Goal: Task Accomplishment & Management: Manage account settings

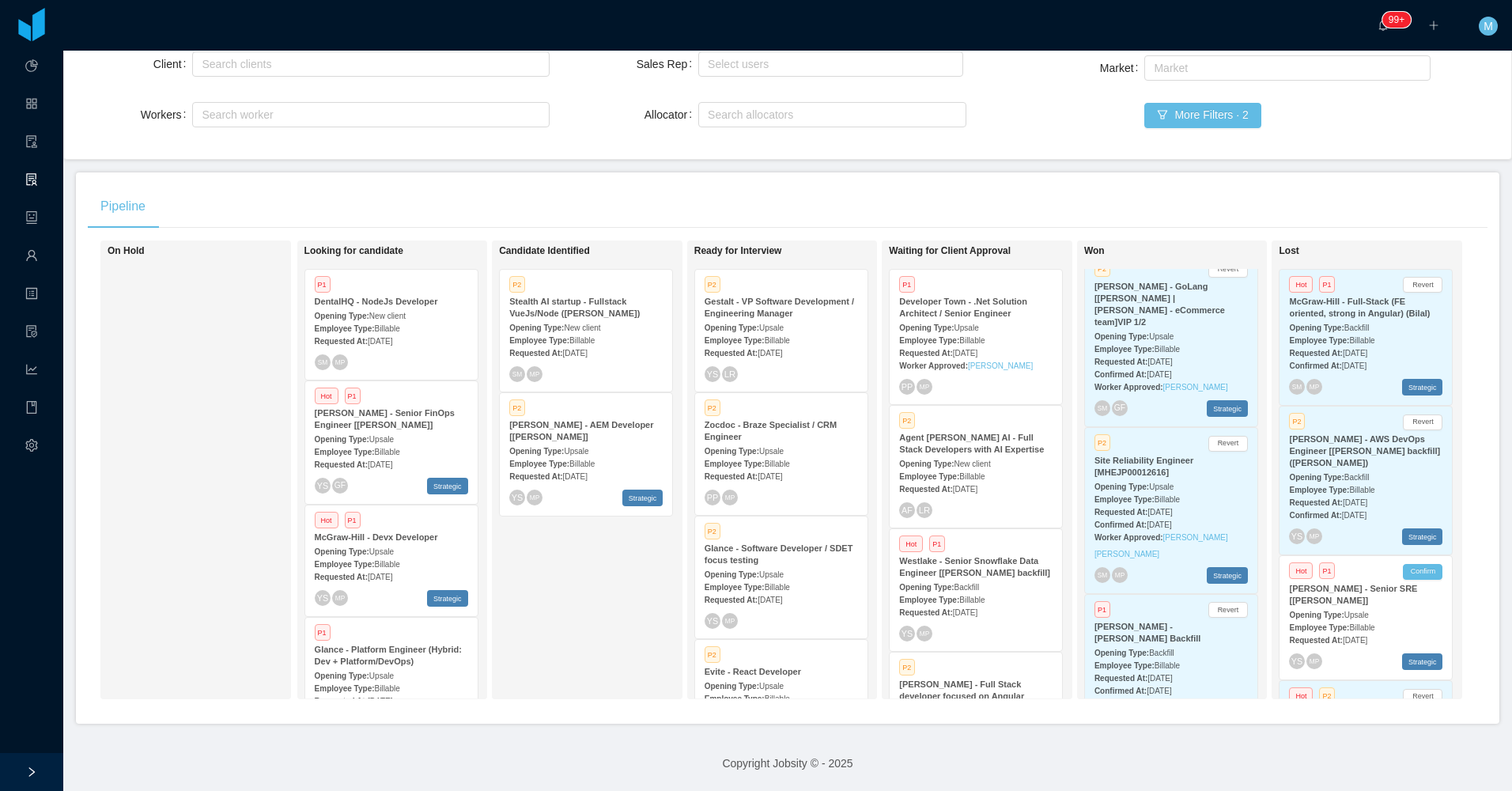
scroll to position [504, 0]
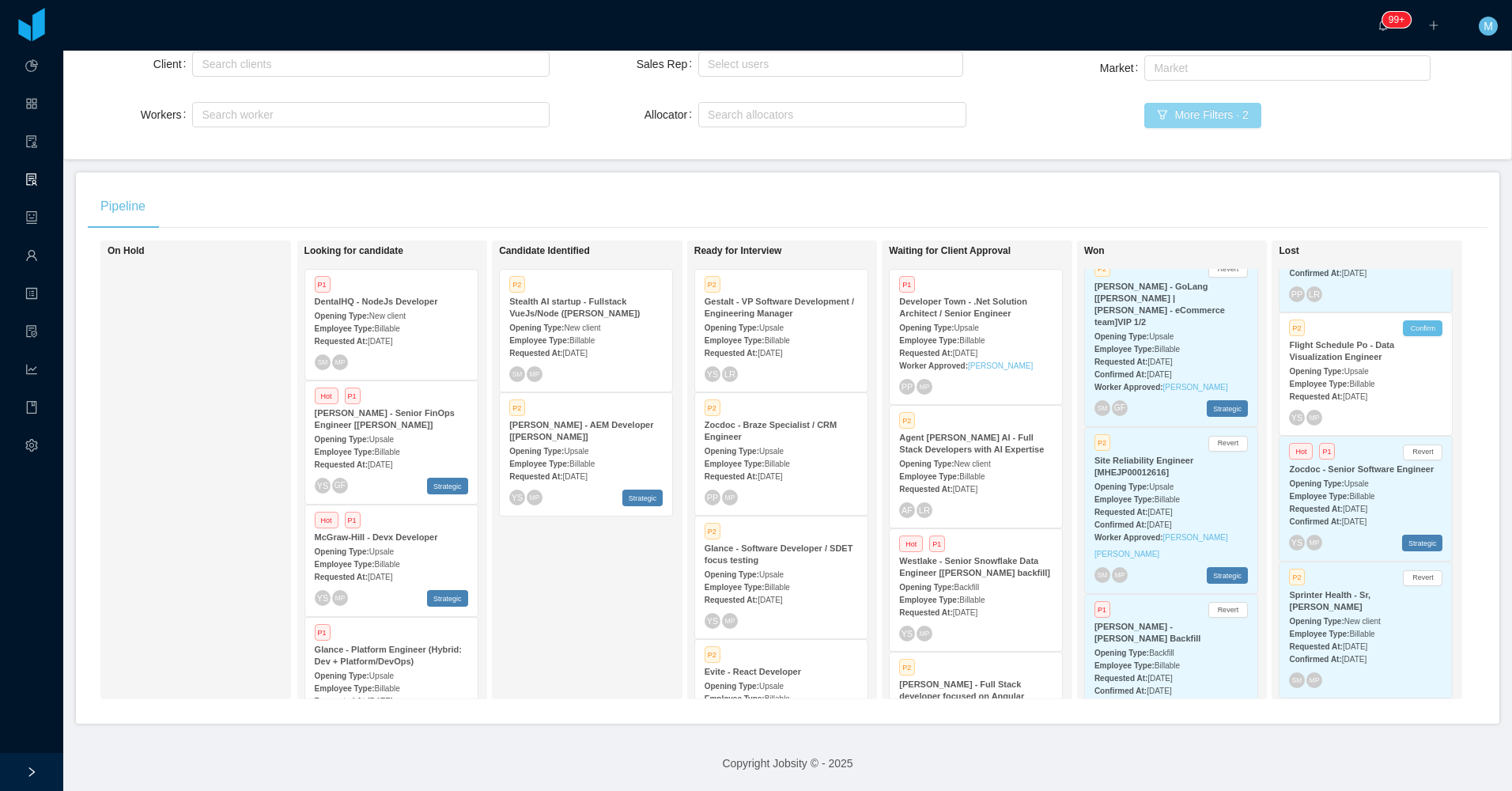
click at [1186, 103] on button "More Filters · 2" at bounding box center [1202, 115] width 116 height 25
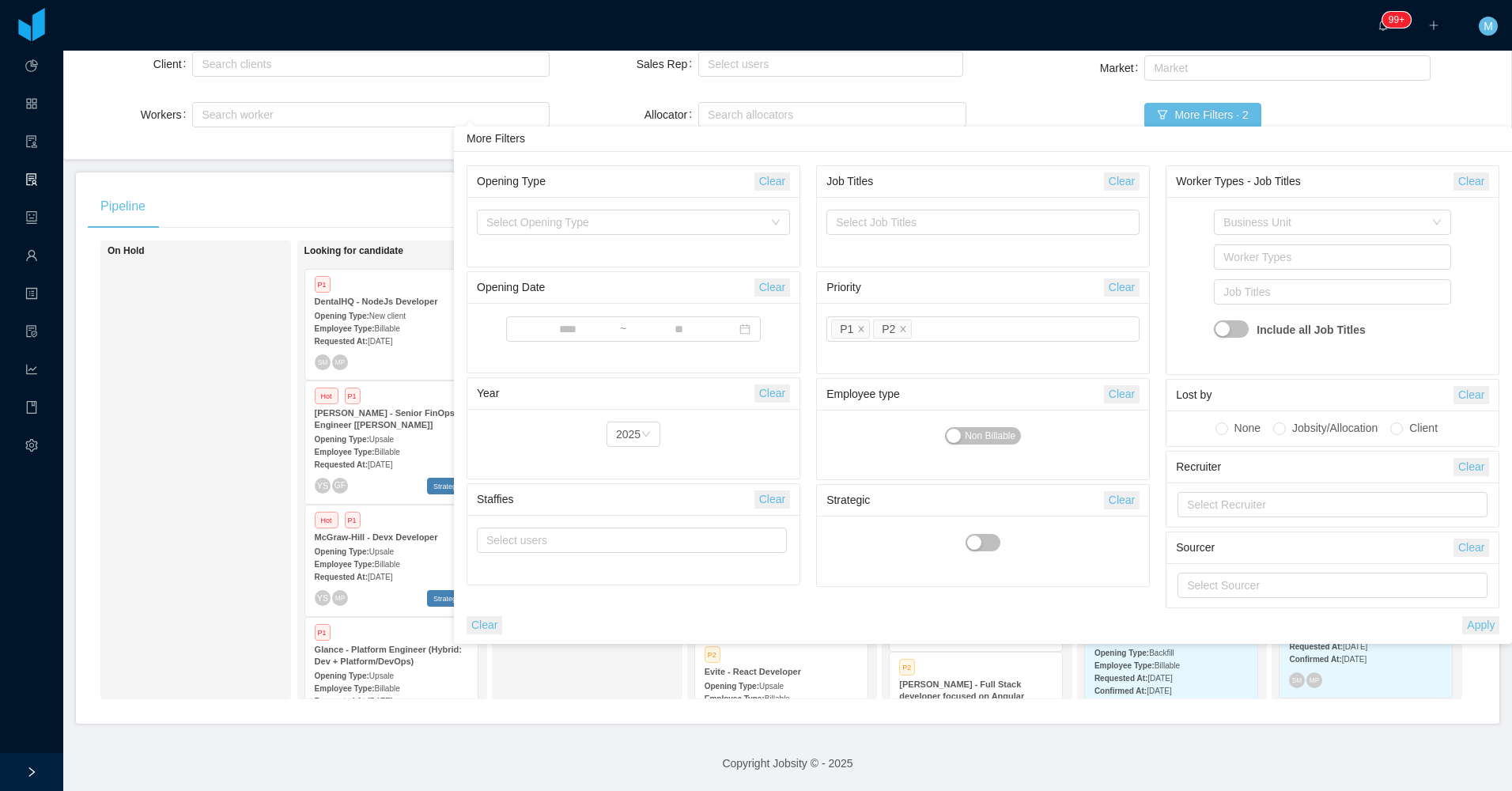
click at [477, 630] on button "Clear" at bounding box center [484, 625] width 36 height 19
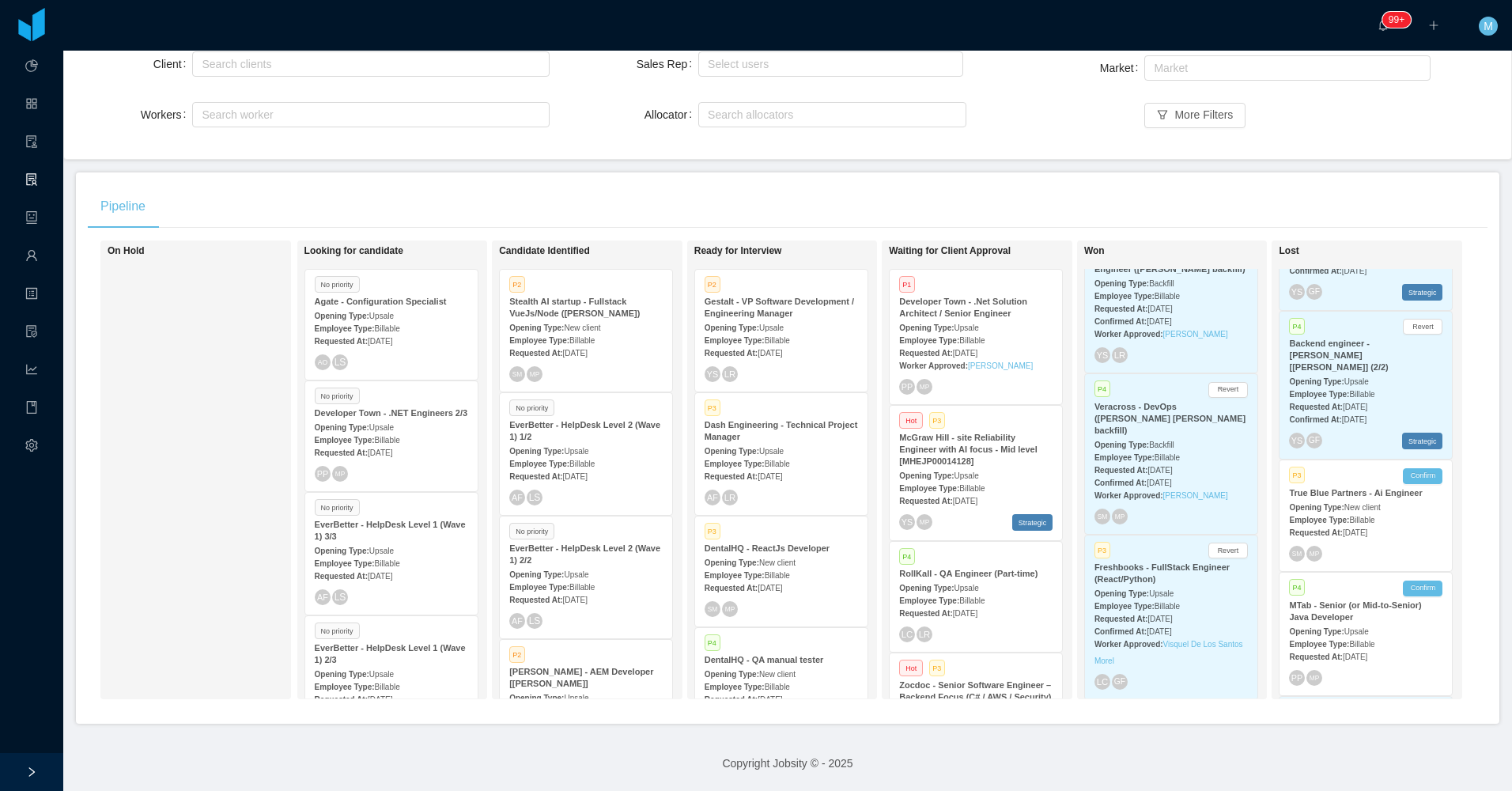
click at [978, 184] on div "Pipeline" at bounding box center [788, 206] width 1400 height 44
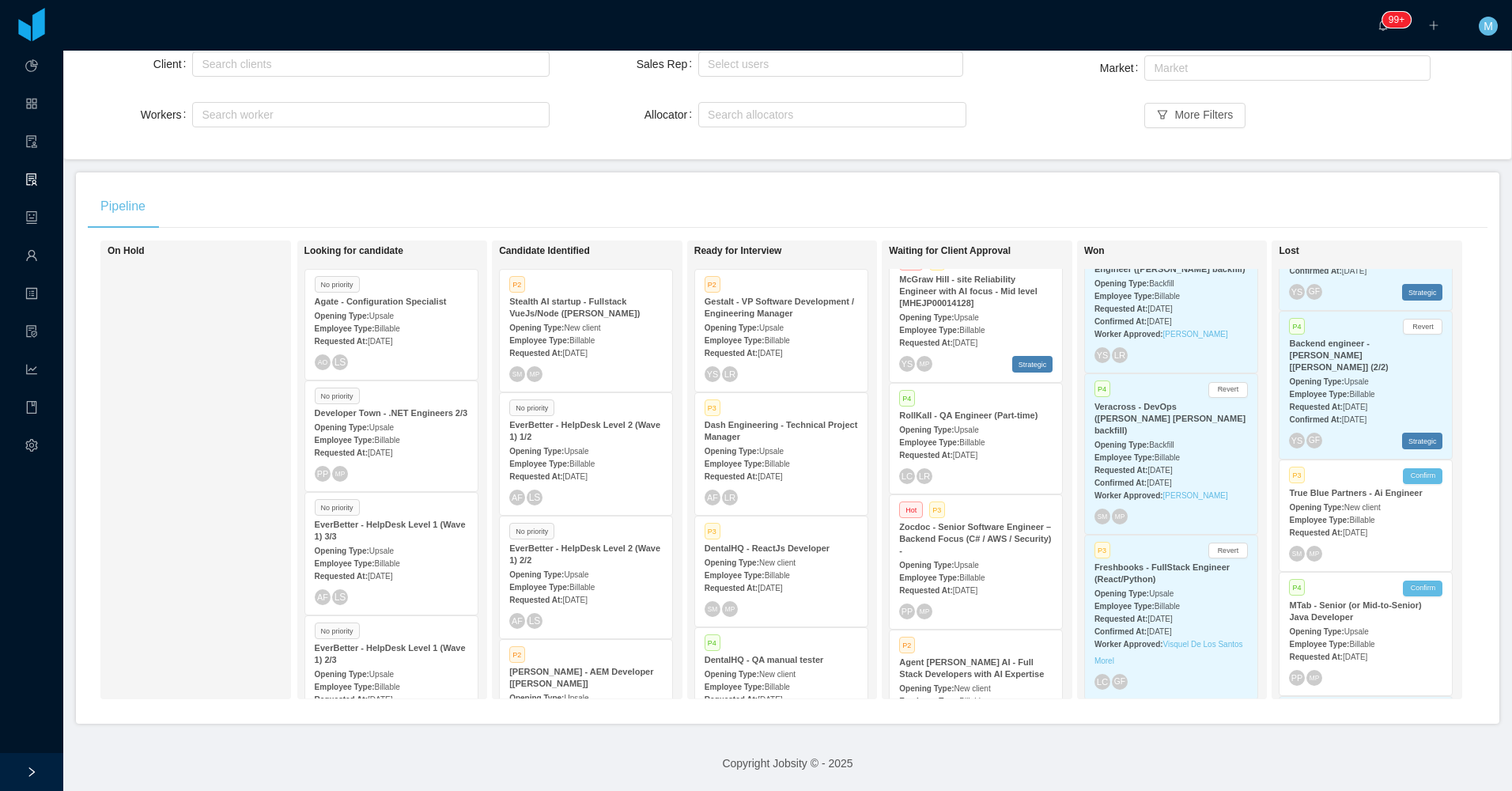
scroll to position [238, 0]
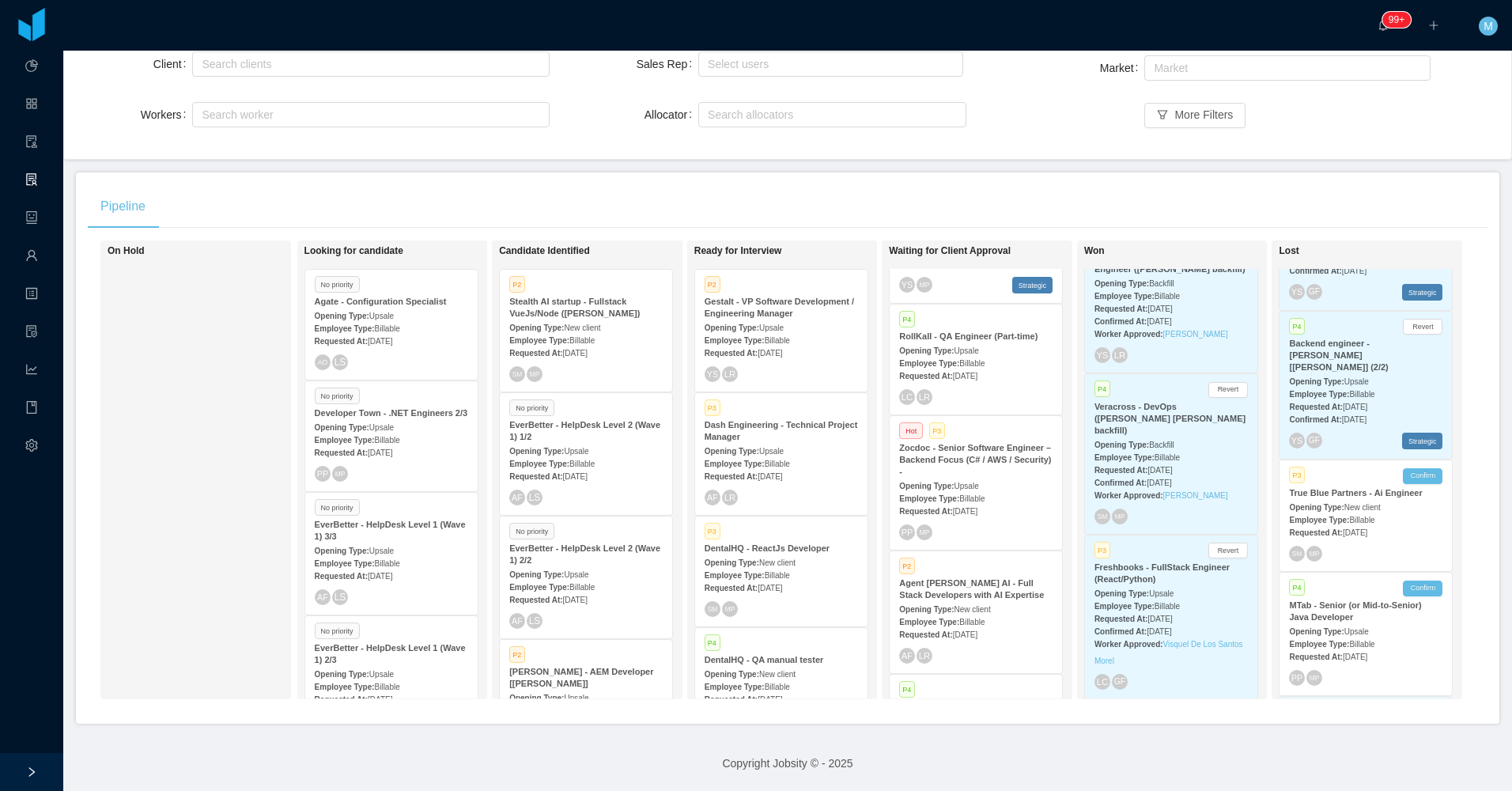
click at [1003, 503] on div "Requested At: Jul 30th, 2025" at bounding box center [976, 511] width 154 height 17
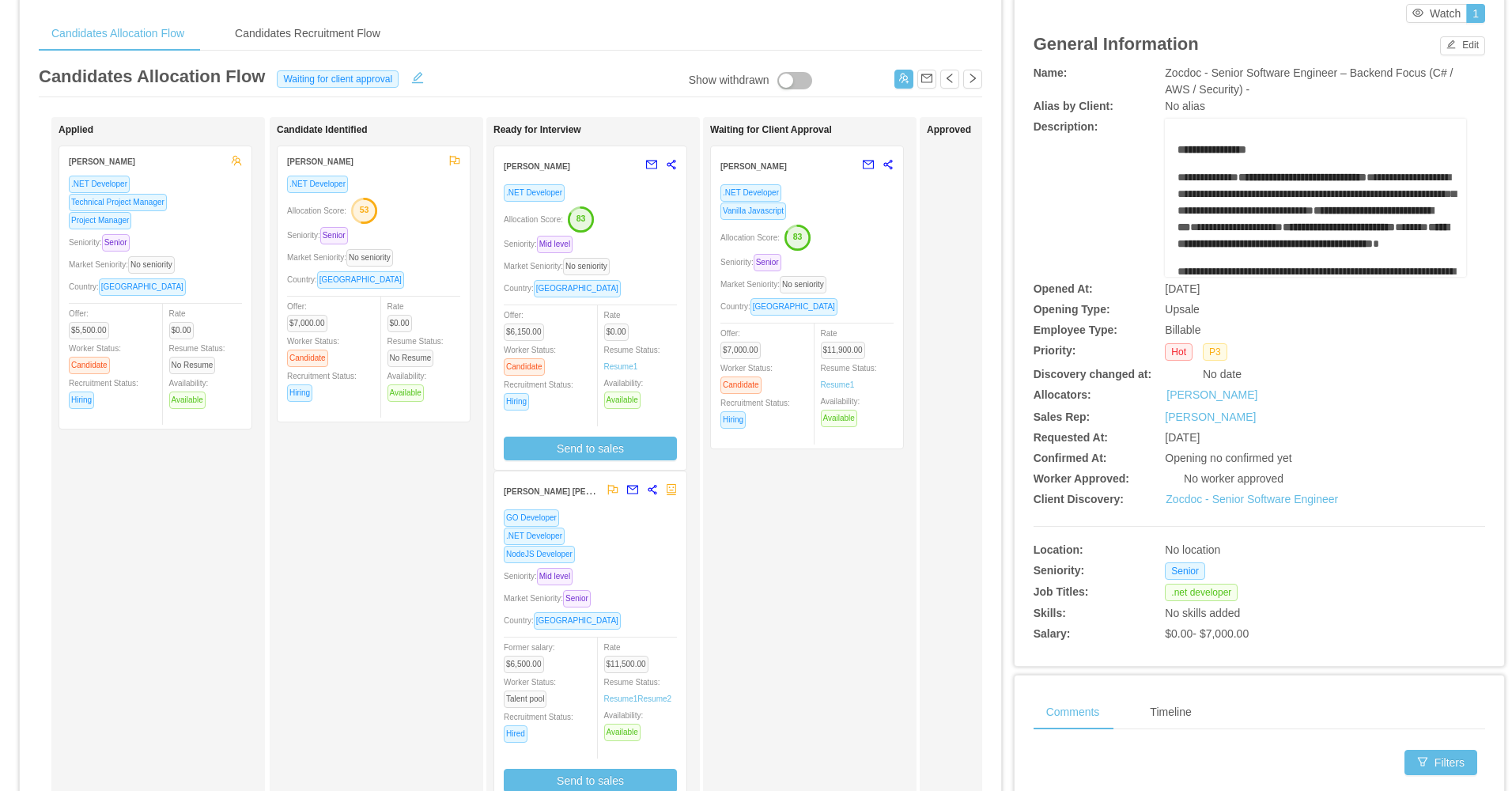
scroll to position [79, 0]
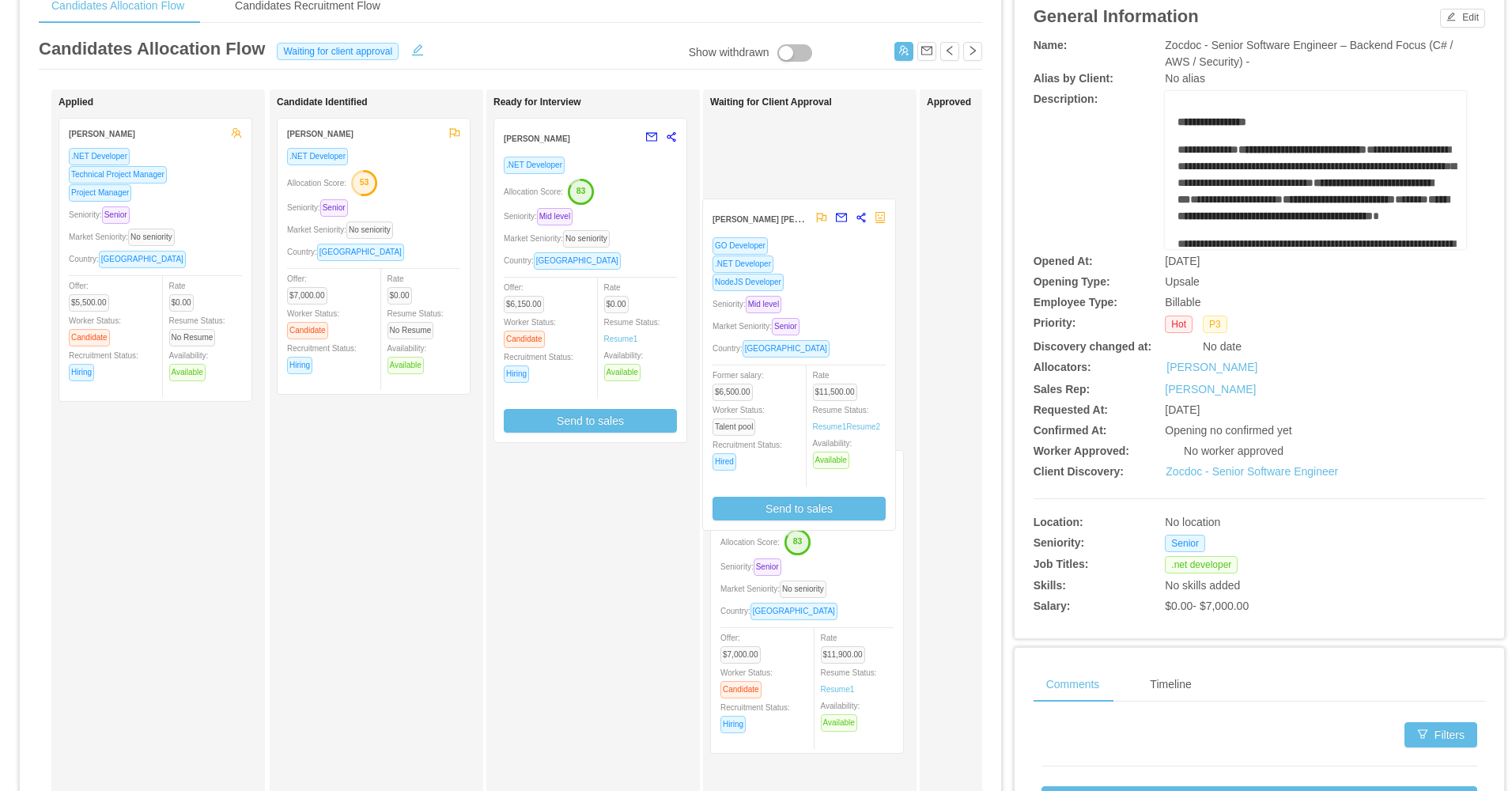
drag, startPoint x: 756, startPoint y: 320, endPoint x: 777, endPoint y: 301, distance: 28.3
click at [776, 297] on div "Applied Sergio Andres Jolivet .NET Developer Technical Project Manager Project …" at bounding box center [511, 491] width 944 height 803
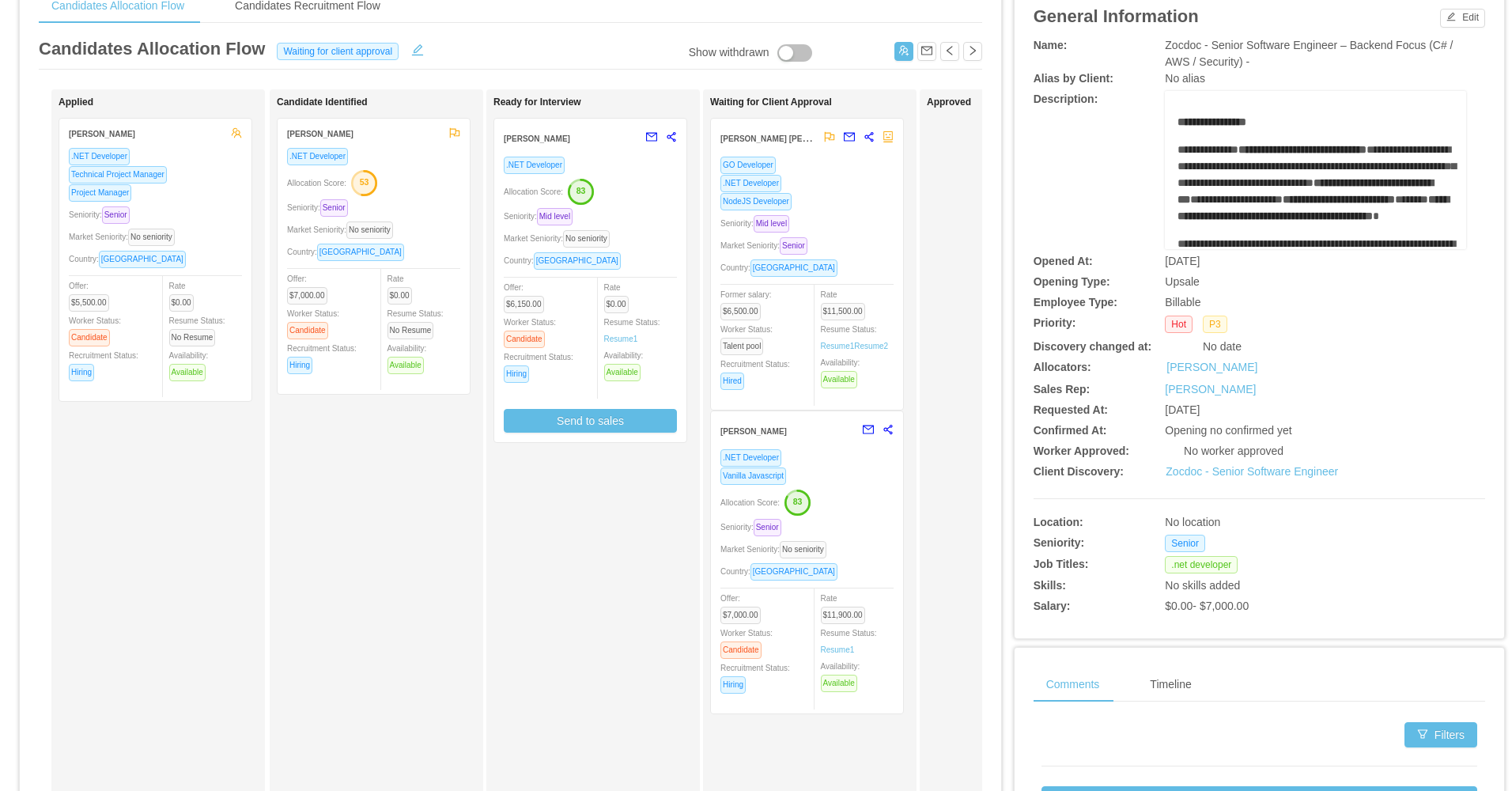
drag, startPoint x: 356, startPoint y: 553, endPoint x: 567, endPoint y: 497, distance: 218.3
click at [360, 551] on div "Candidate Identified Ricardo Alves .NET Developer Allocation Score: 53 Seniorit…" at bounding box center [388, 484] width 221 height 776
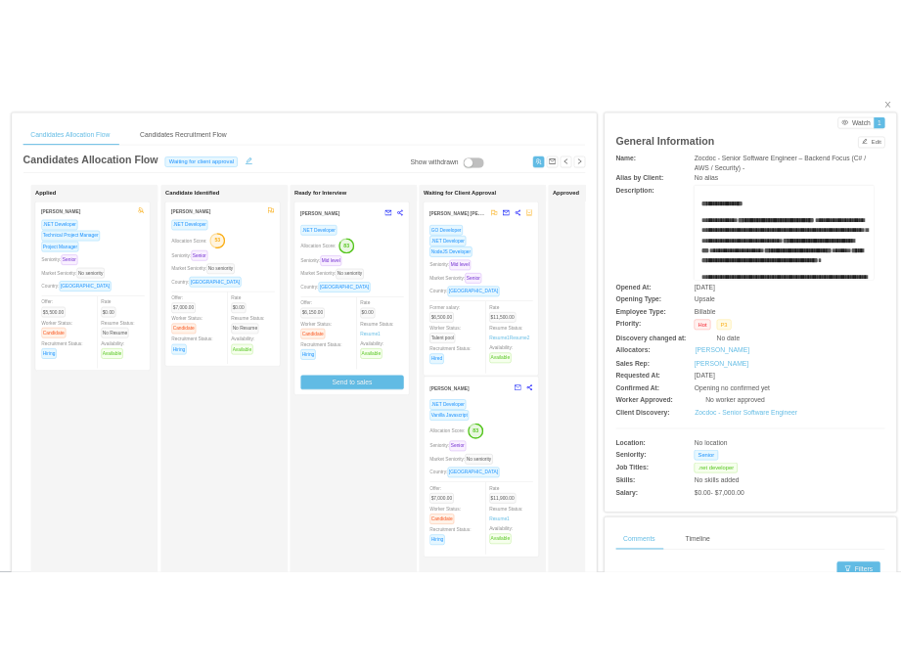
scroll to position [0, 0]
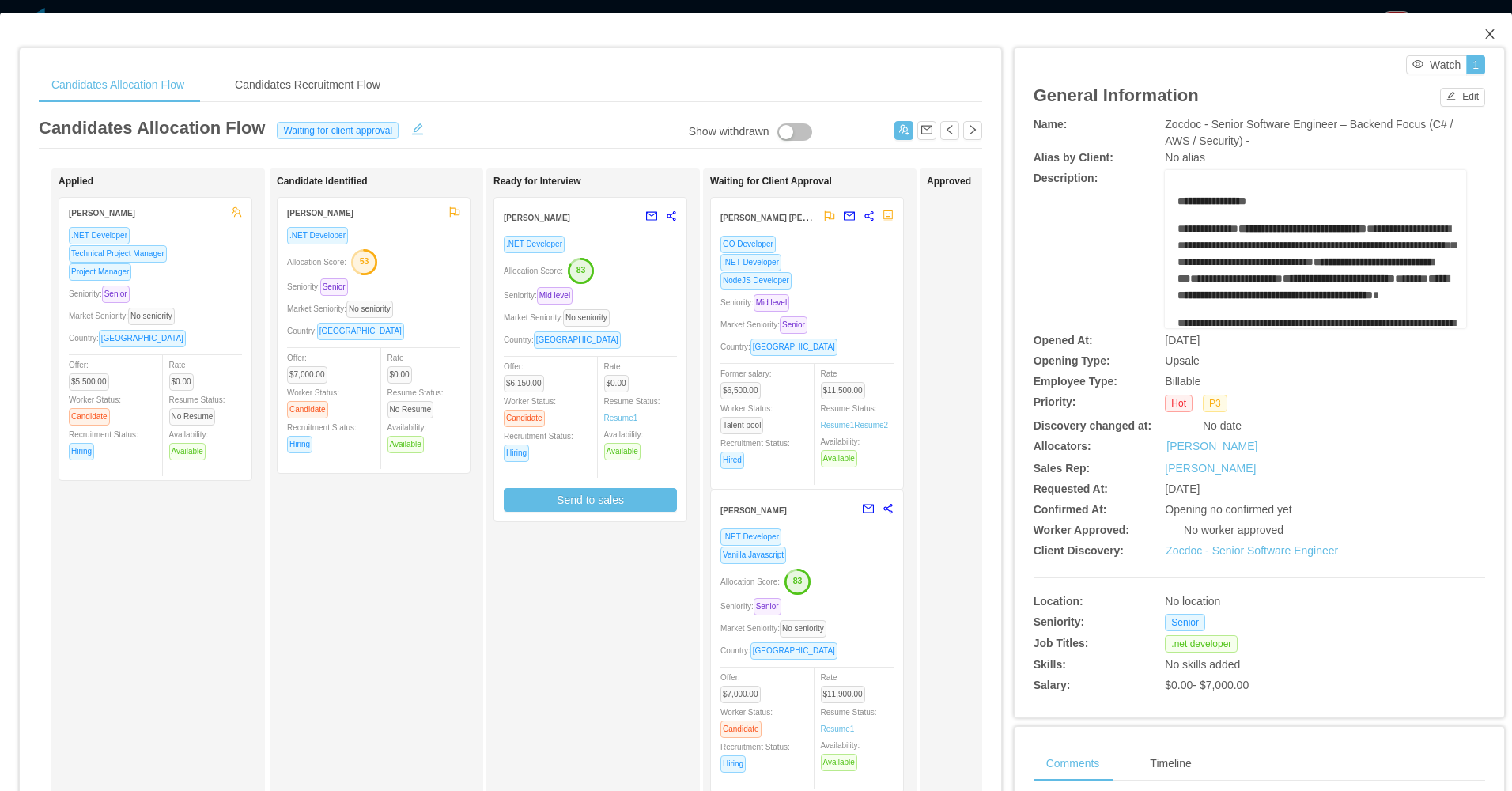
click at [1485, 36] on icon "icon: close" at bounding box center [1489, 34] width 9 height 10
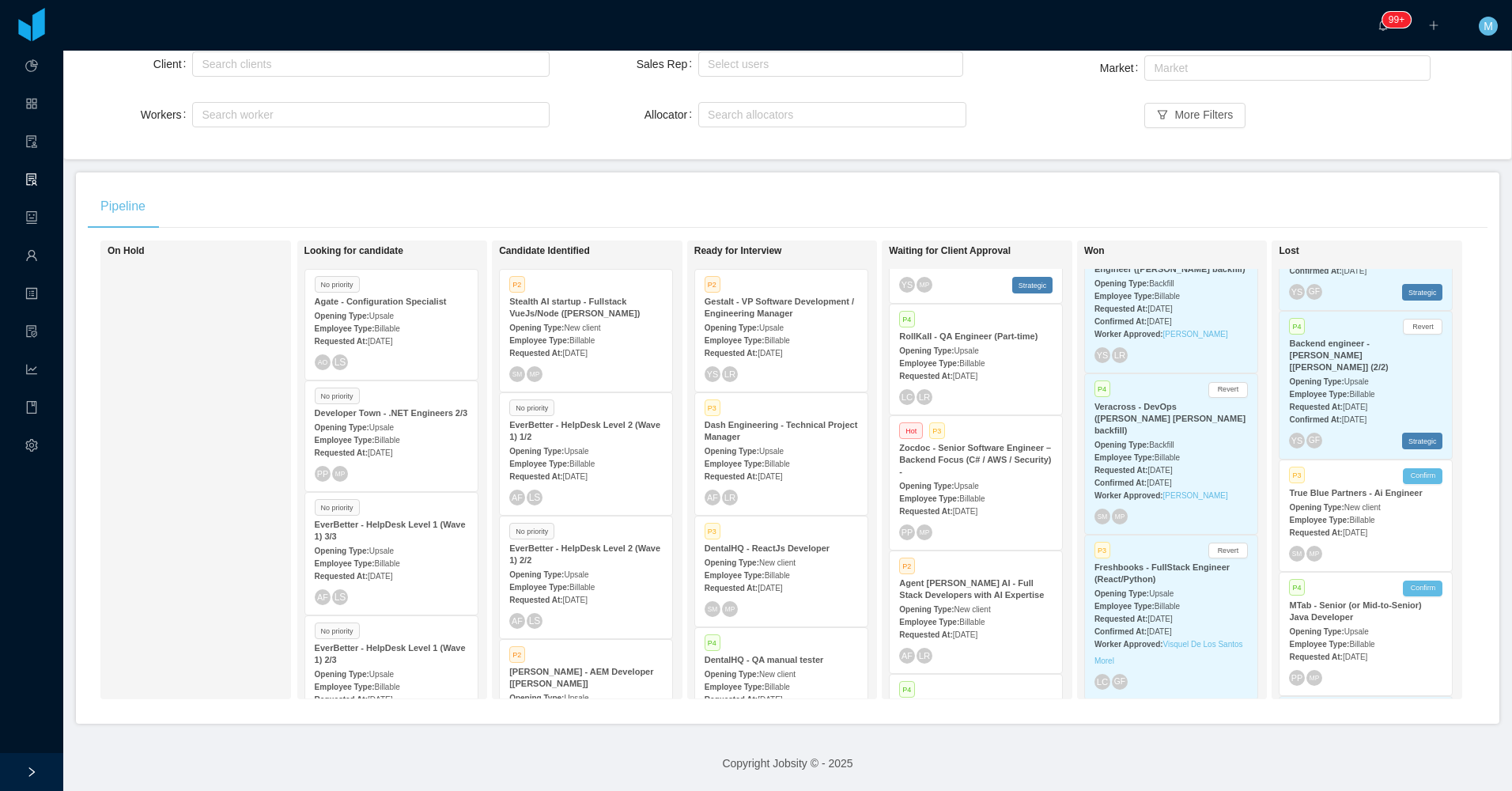
click at [983, 184] on div "Pipeline" at bounding box center [788, 206] width 1400 height 44
click at [951, 145] on div "Client Search clients Workers Search worker Sales Rep Select users Allocator Se…" at bounding box center [787, 99] width 1447 height 120
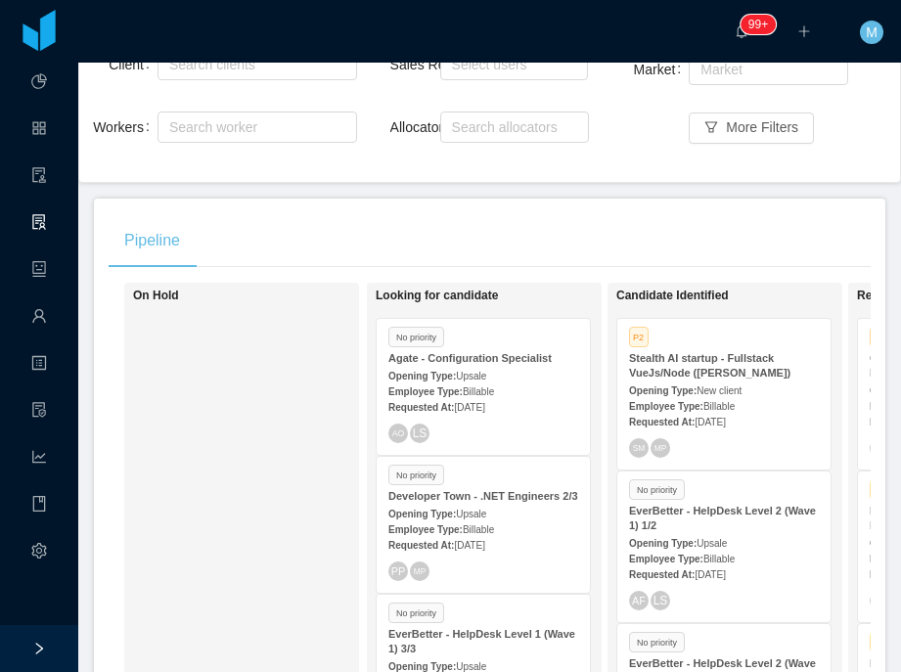
click at [281, 404] on div "On Hold" at bounding box center [270, 567] width 274 height 550
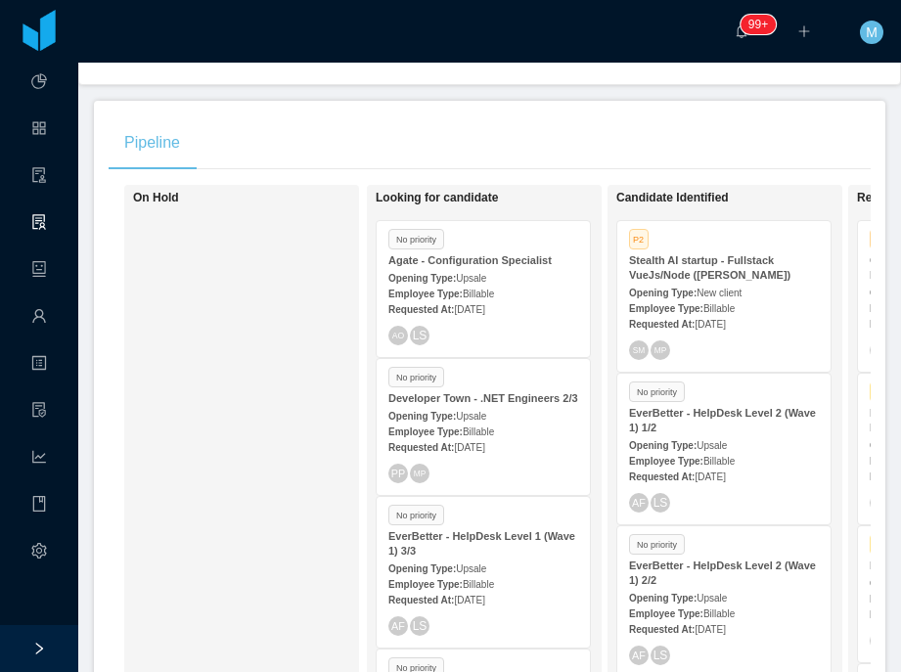
click at [698, 342] on div "SM MP" at bounding box center [724, 351] width 190 height 20
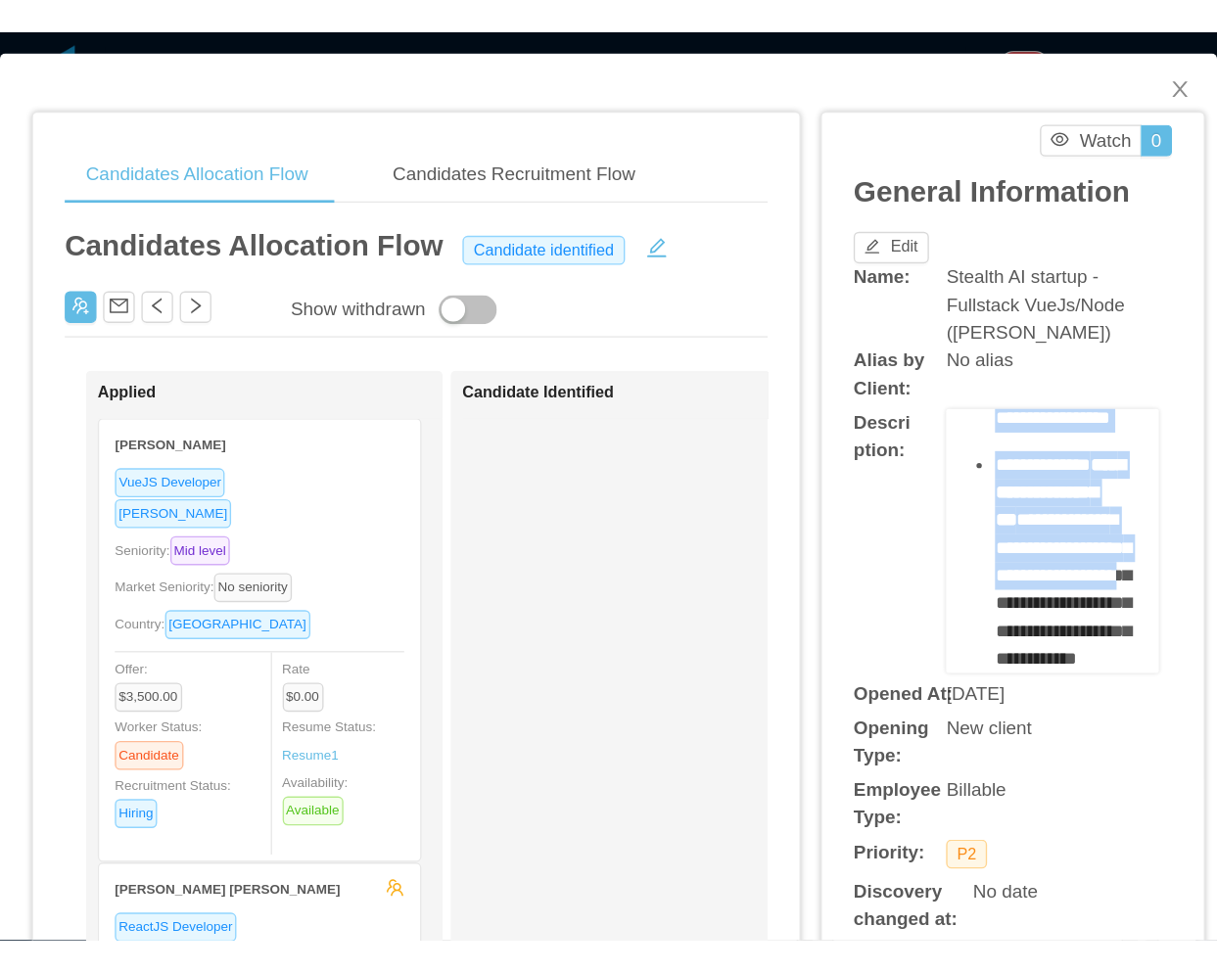
scroll to position [1941, 0]
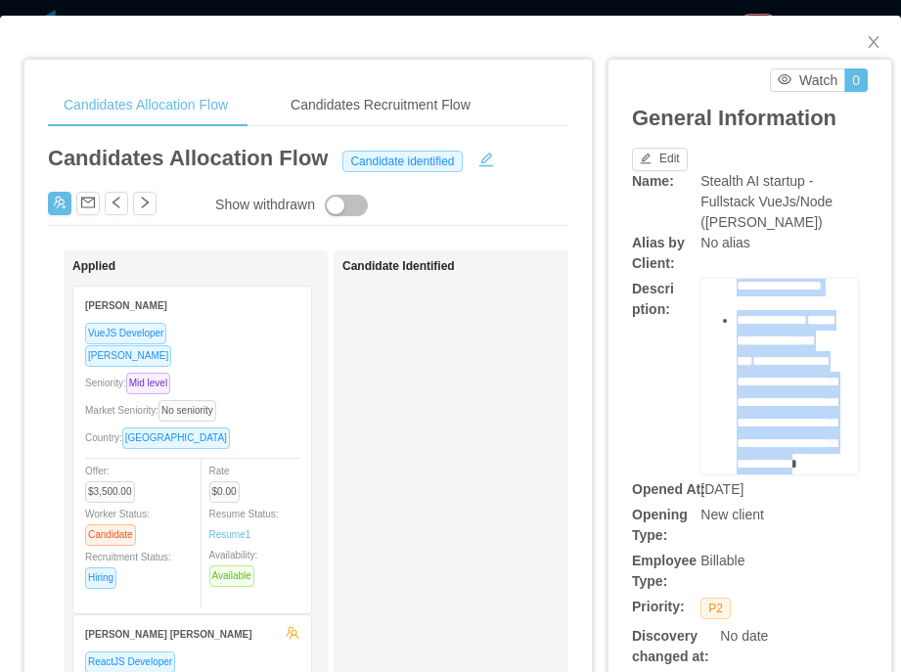
drag, startPoint x: 707, startPoint y: 375, endPoint x: 806, endPoint y: 476, distance: 141.2
copy div "**********"
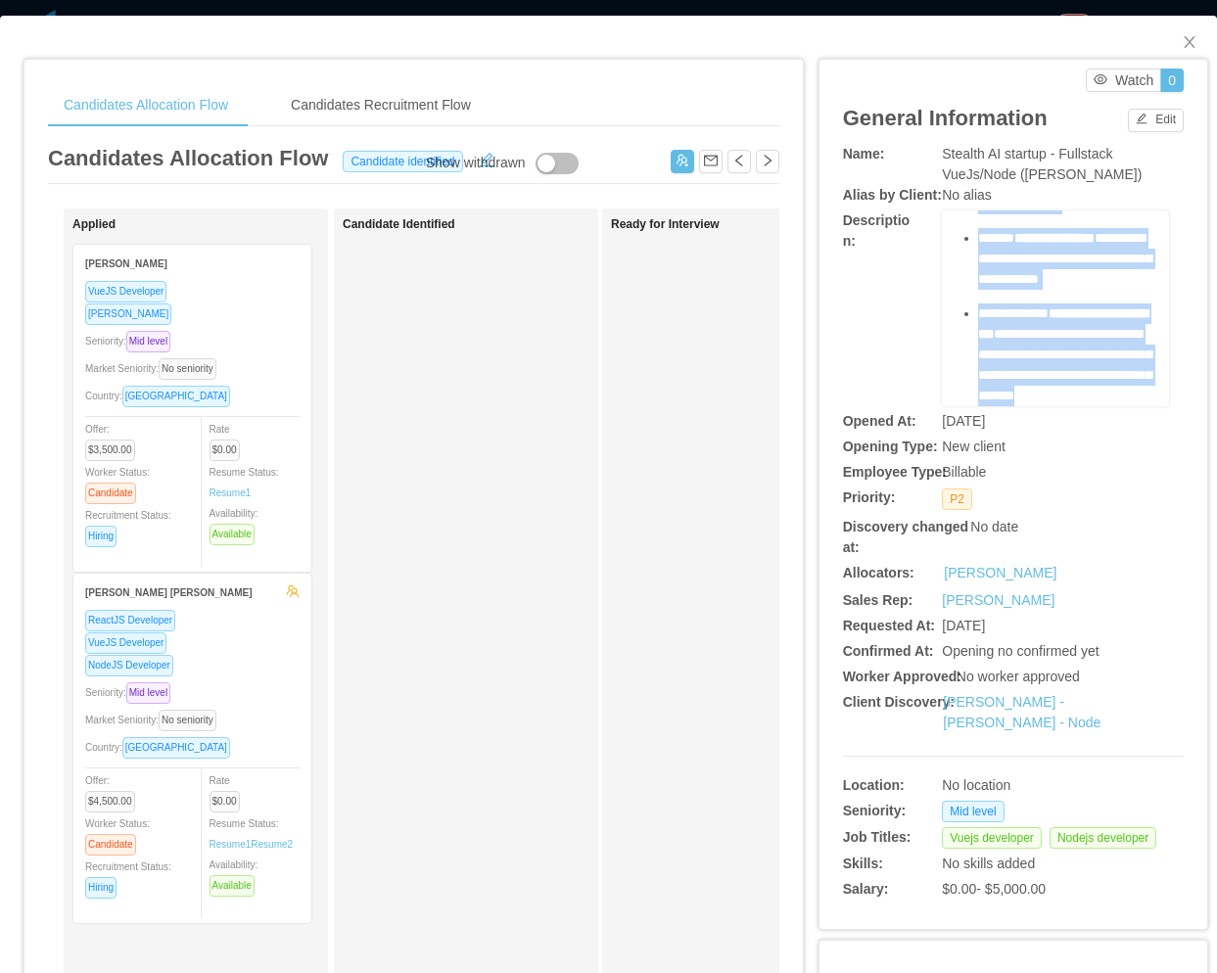
scroll to position [1078, 0]
drag, startPoint x: 1169, startPoint y: 40, endPoint x: 623, endPoint y: 488, distance: 705.8
click at [1169, 51] on span "Close" at bounding box center [1189, 43] width 55 height 55
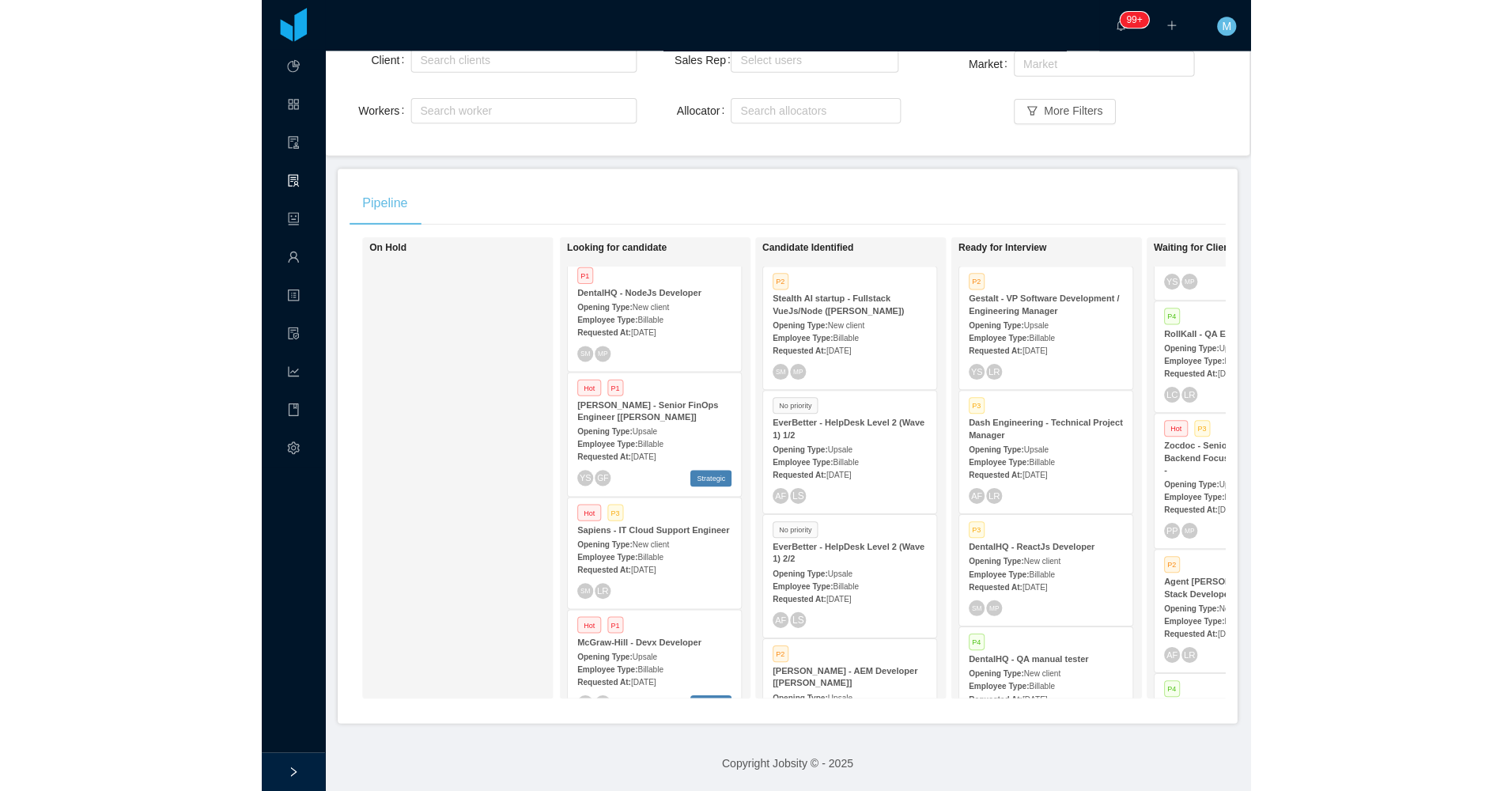
scroll to position [949, 0]
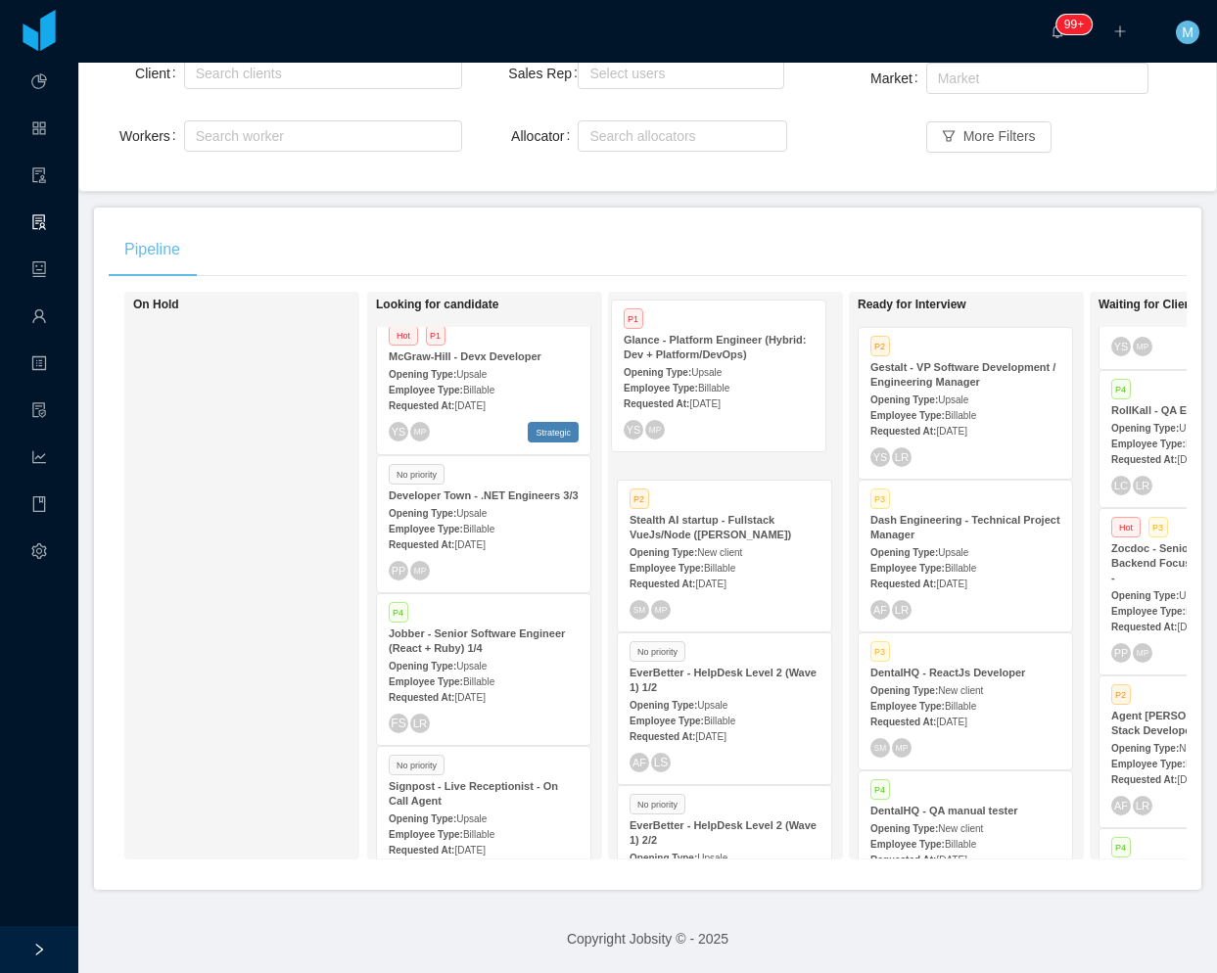
drag, startPoint x: 485, startPoint y: 665, endPoint x: 728, endPoint y: 380, distance: 374.2
click at [711, 395] on div "On Hold Looking for candidate No priority Agate - Configuration Specialist Open…" at bounding box center [648, 583] width 1078 height 583
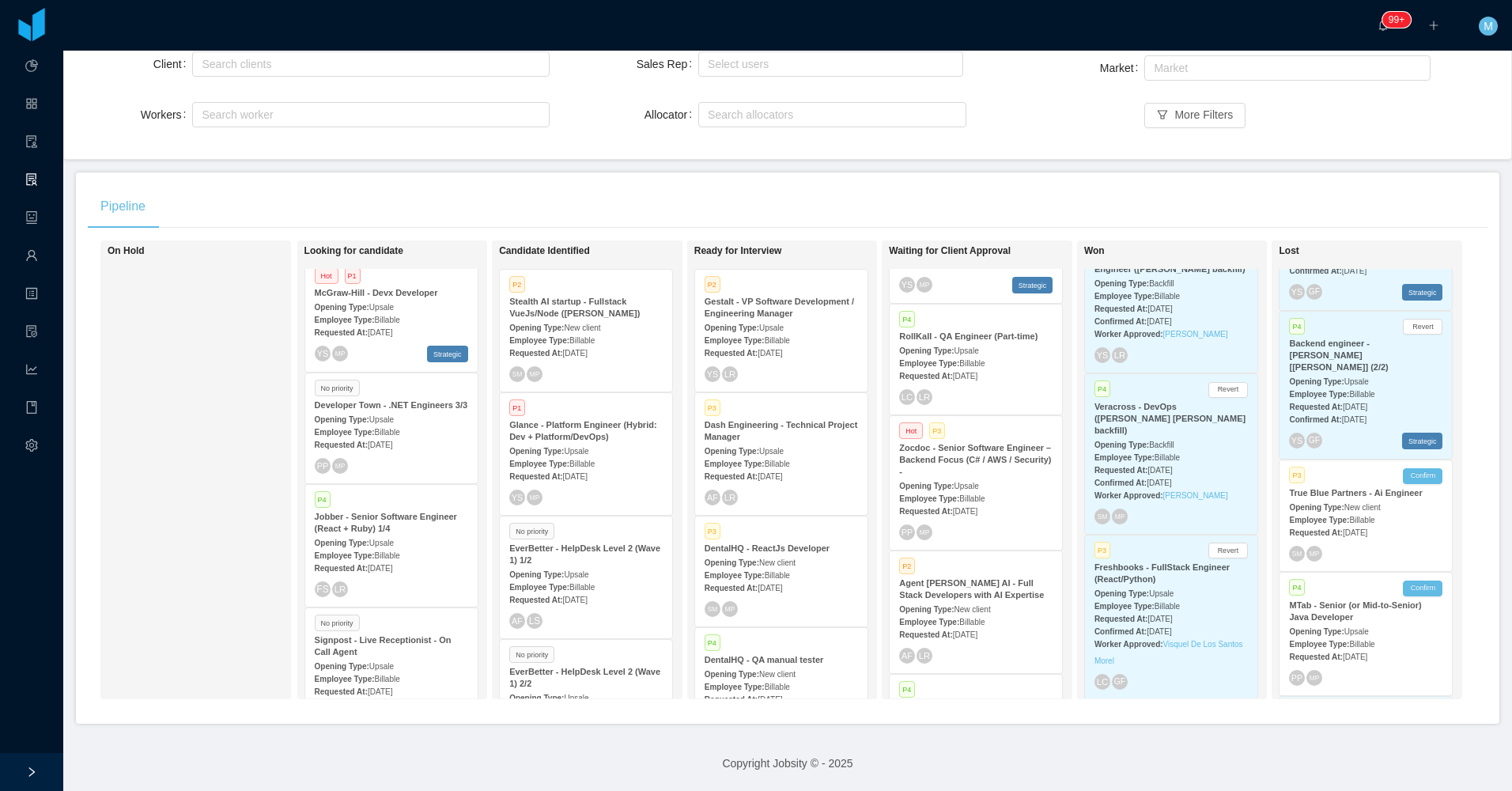
scroll to position [165, 0]
click at [567, 336] on strong "Employee Type:" at bounding box center [539, 340] width 60 height 9
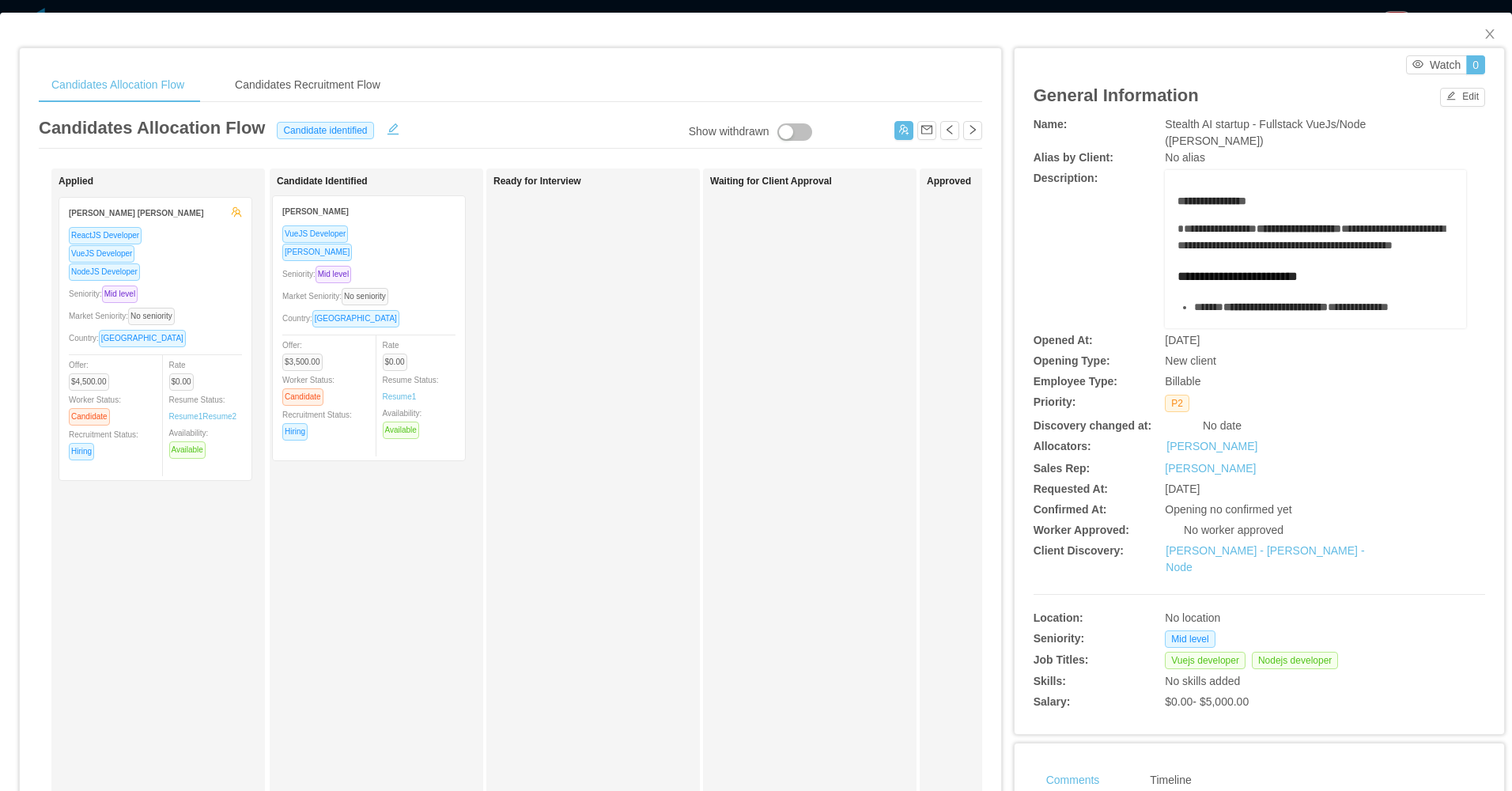
drag, startPoint x: 198, startPoint y: 334, endPoint x: 411, endPoint y: 333, distance: 213.0
click at [411, 333] on div "Applied Gabriel Gomes VueJS Developer Ruby Developer Seniority: Mid level Marke…" at bounding box center [511, 570] width 944 height 803
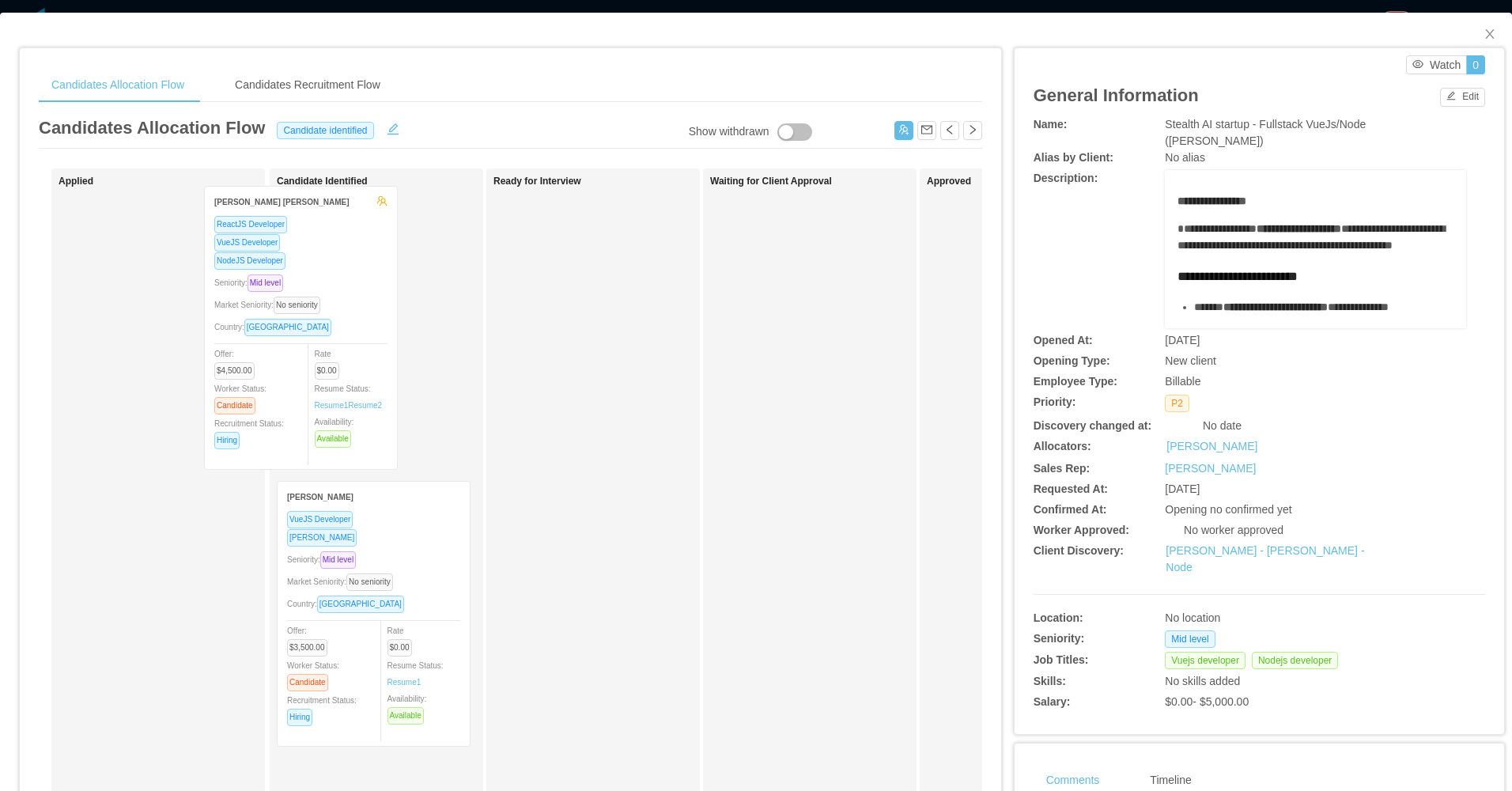
drag, startPoint x: 206, startPoint y: 368, endPoint x: 373, endPoint y: 360, distance: 167.2
click at [373, 360] on div "Applied Víctor Martín Adrianzén Lizama ReactJS Developer VueJS Developer NodeJS…" at bounding box center [511, 570] width 944 height 803
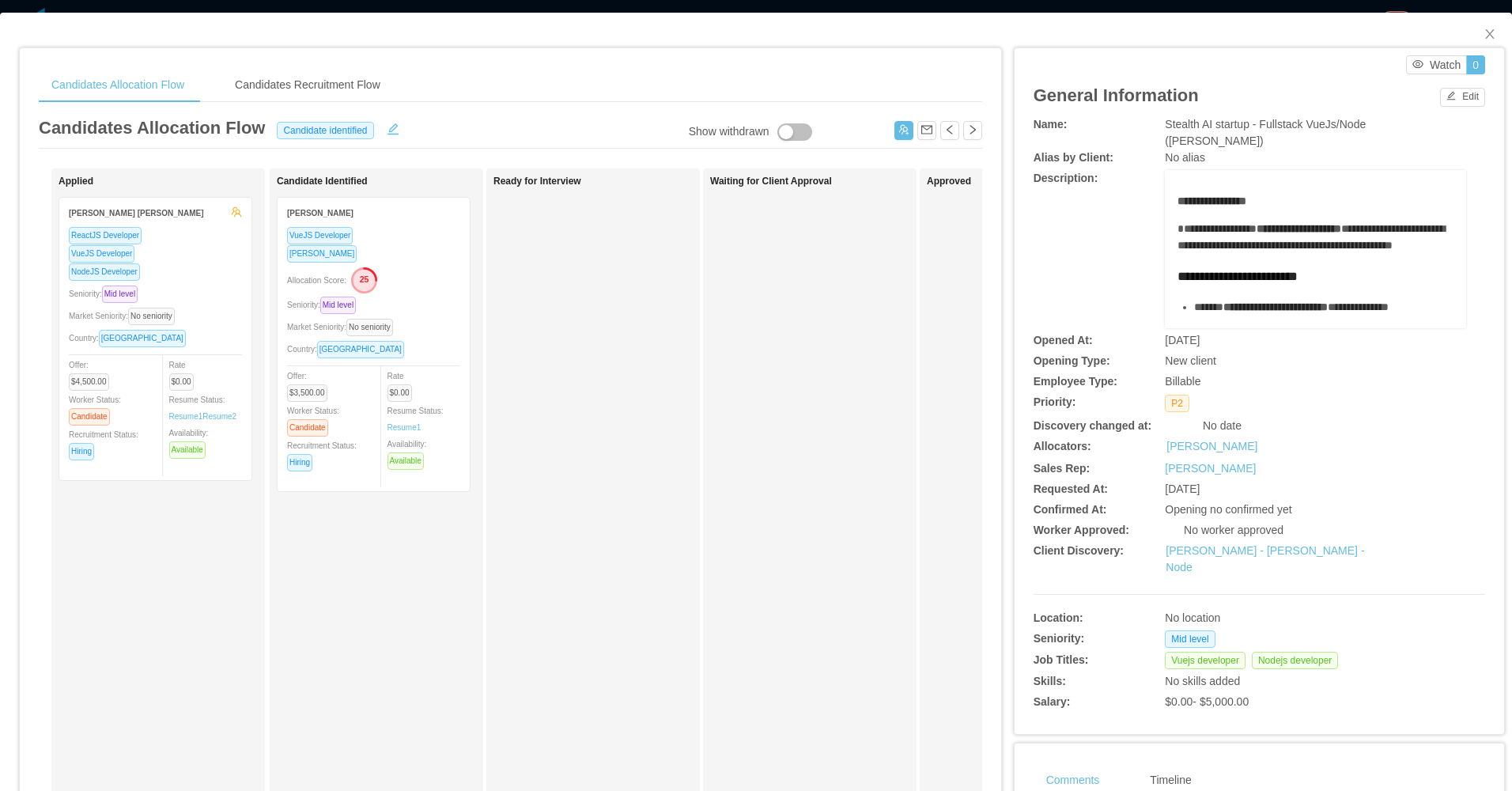
click at [668, 478] on div "Ready for Interview" at bounding box center [604, 563] width 221 height 776
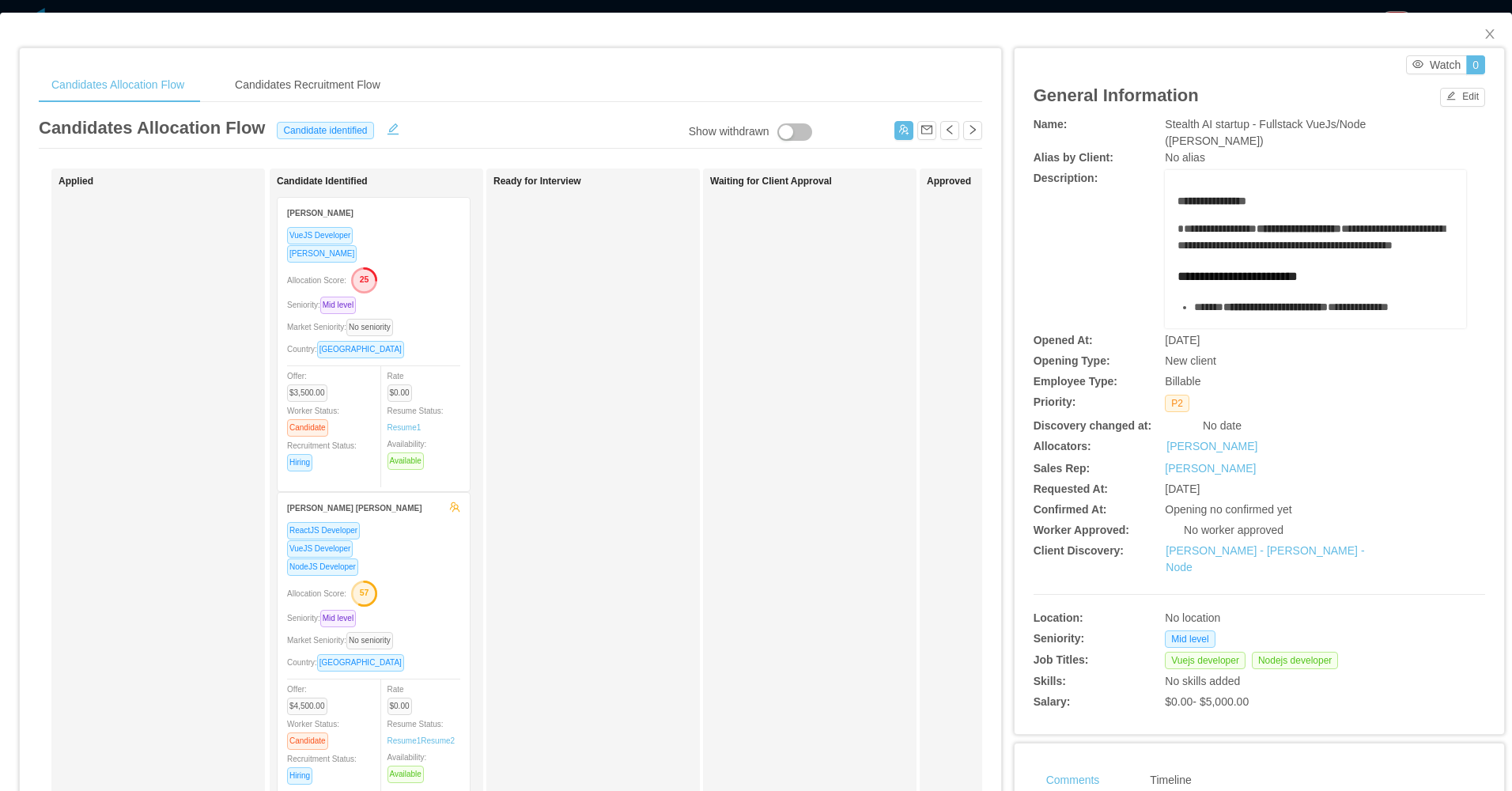
click at [799, 419] on div "Waiting for Client Approval" at bounding box center [821, 563] width 221 height 776
click at [1484, 36] on icon "icon: close" at bounding box center [1490, 34] width 13 height 13
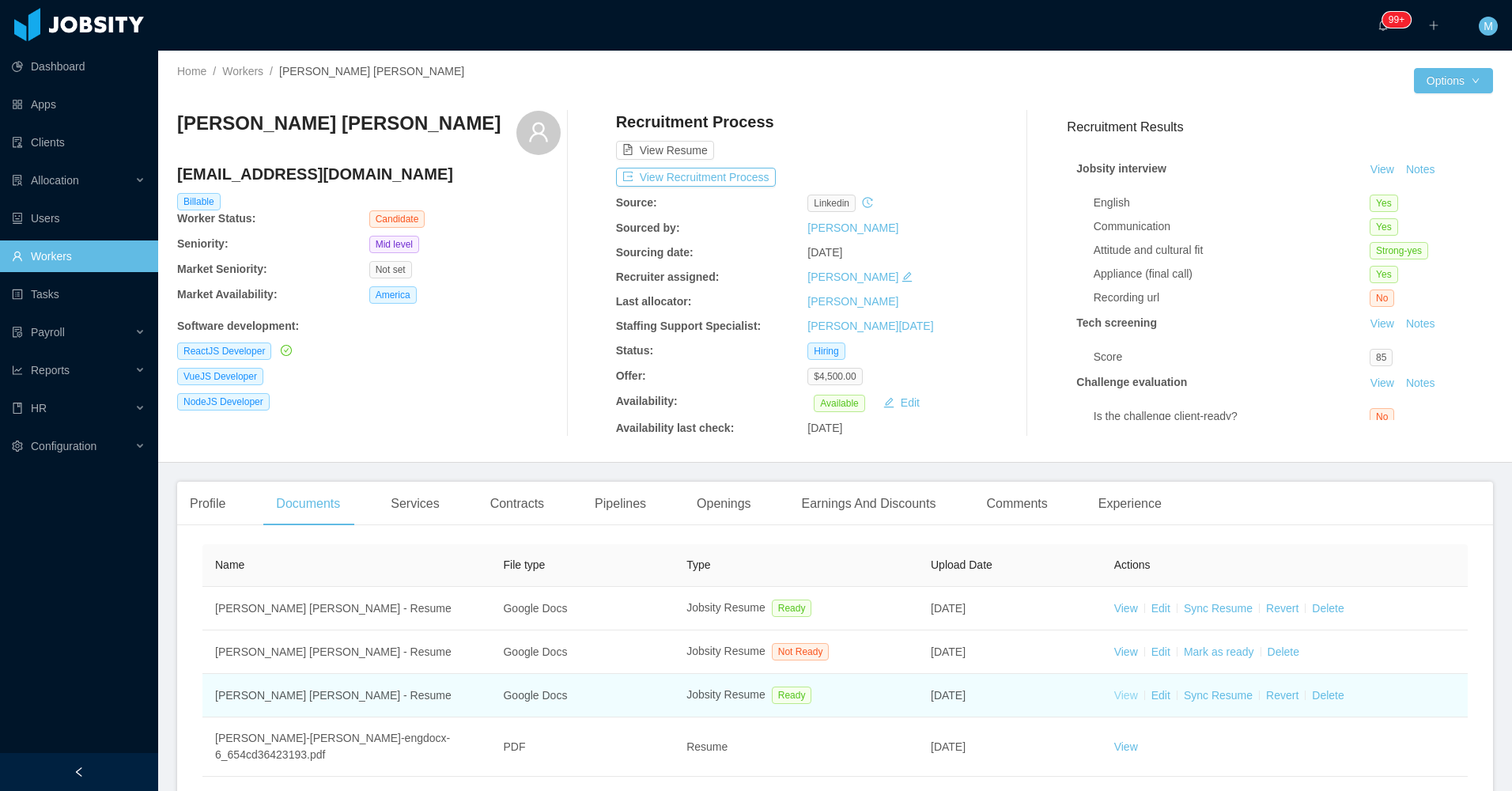
click at [1118, 693] on link "View" at bounding box center [1126, 696] width 23 height 13
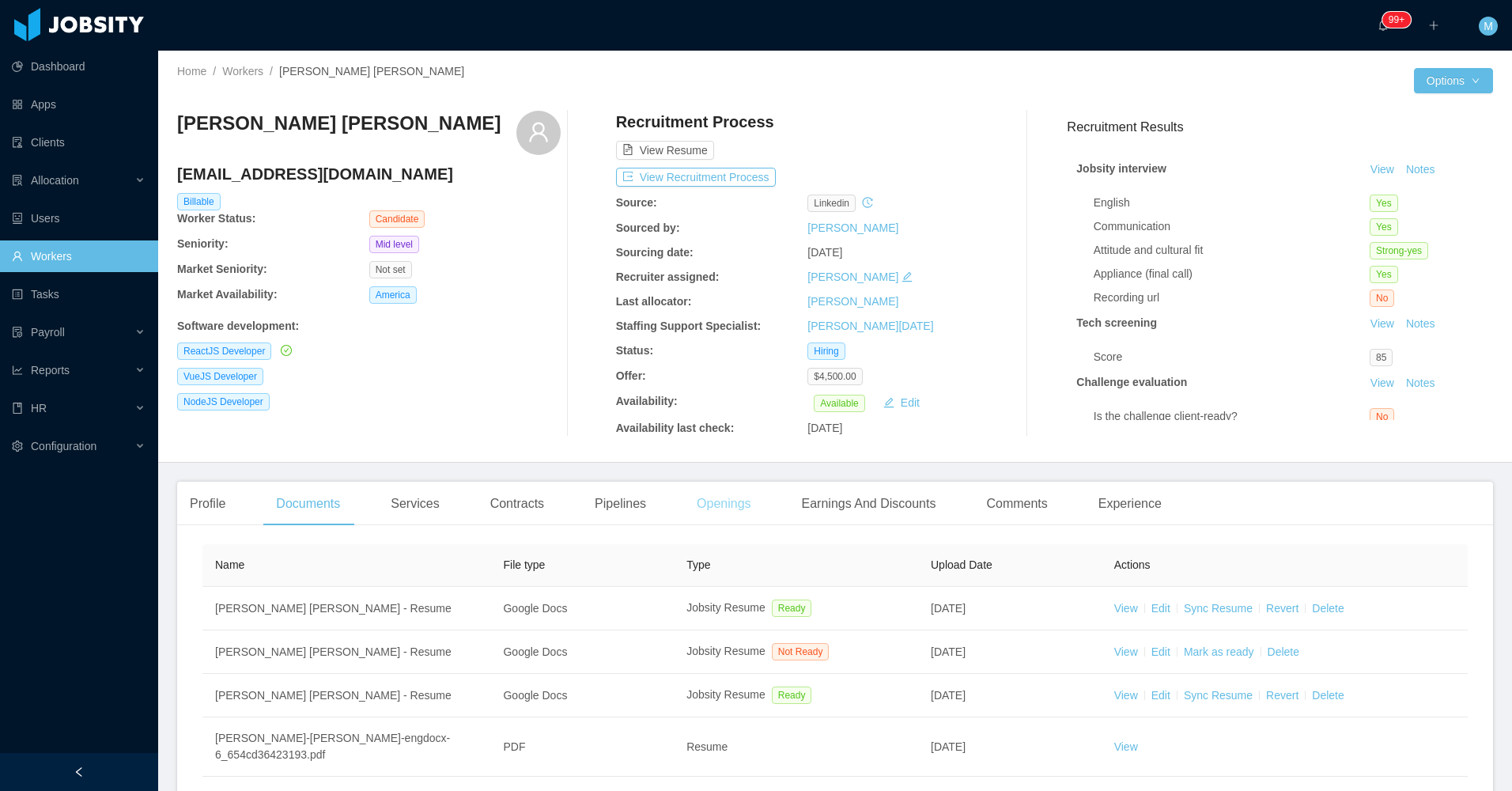
click at [713, 486] on div "Openings" at bounding box center [724, 503] width 80 height 44
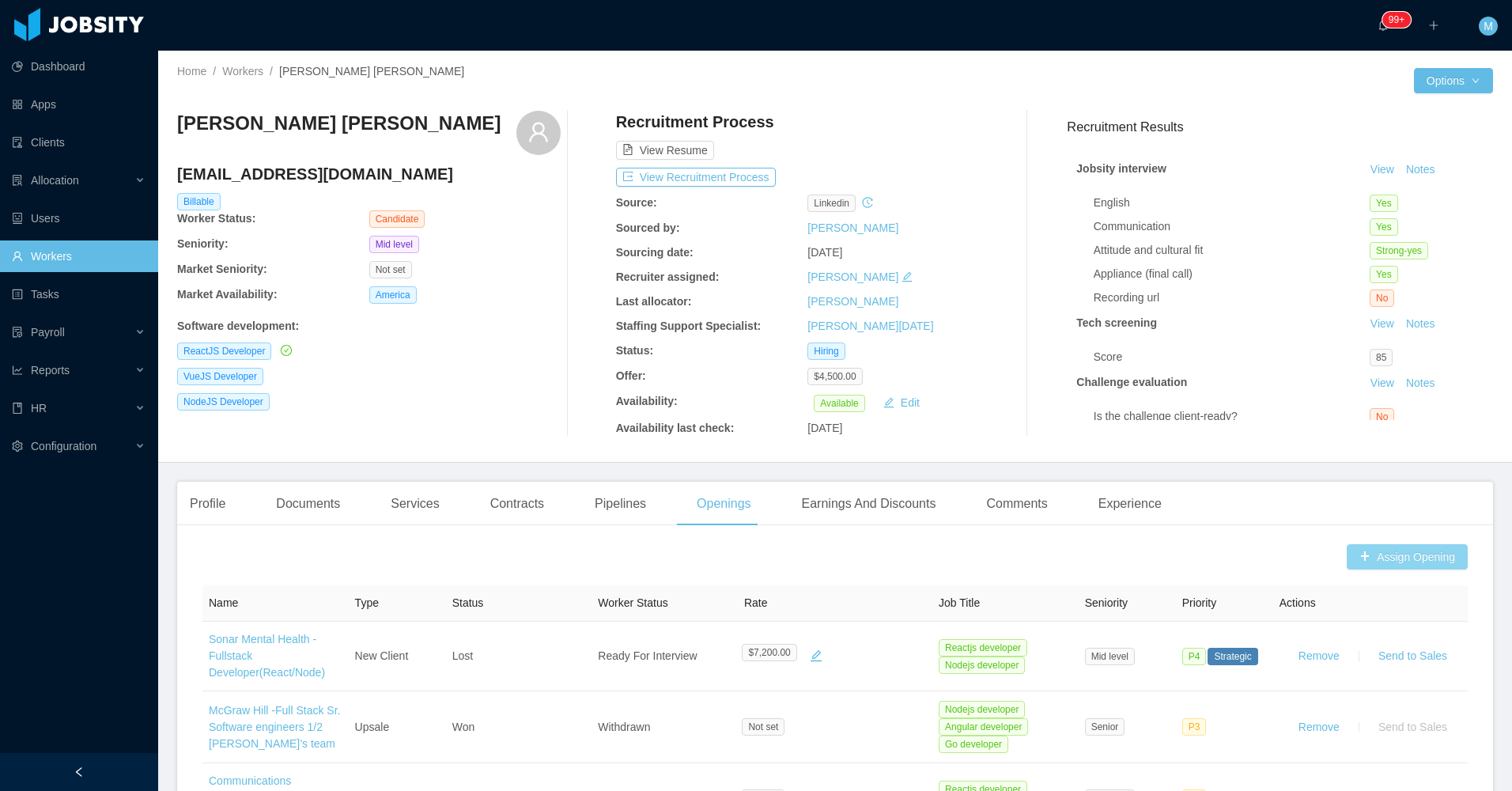
click at [1385, 564] on button "Assign Opening" at bounding box center [1408, 556] width 121 height 25
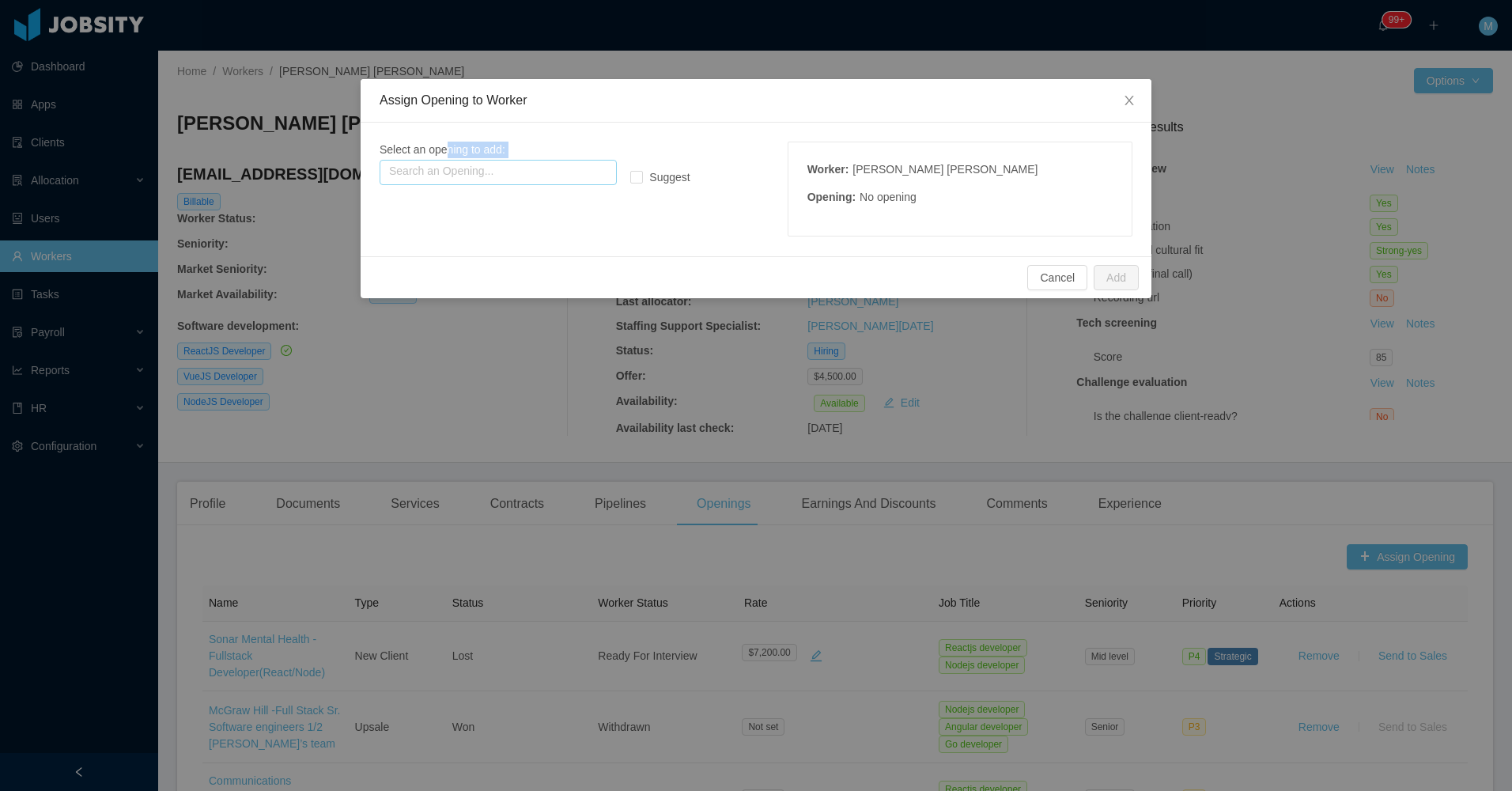
click at [441, 165] on div "Select an opening to add: Search an Opening..." at bounding box center [537, 163] width 314 height 44
click at [441, 165] on input "text" at bounding box center [499, 172] width 238 height 25
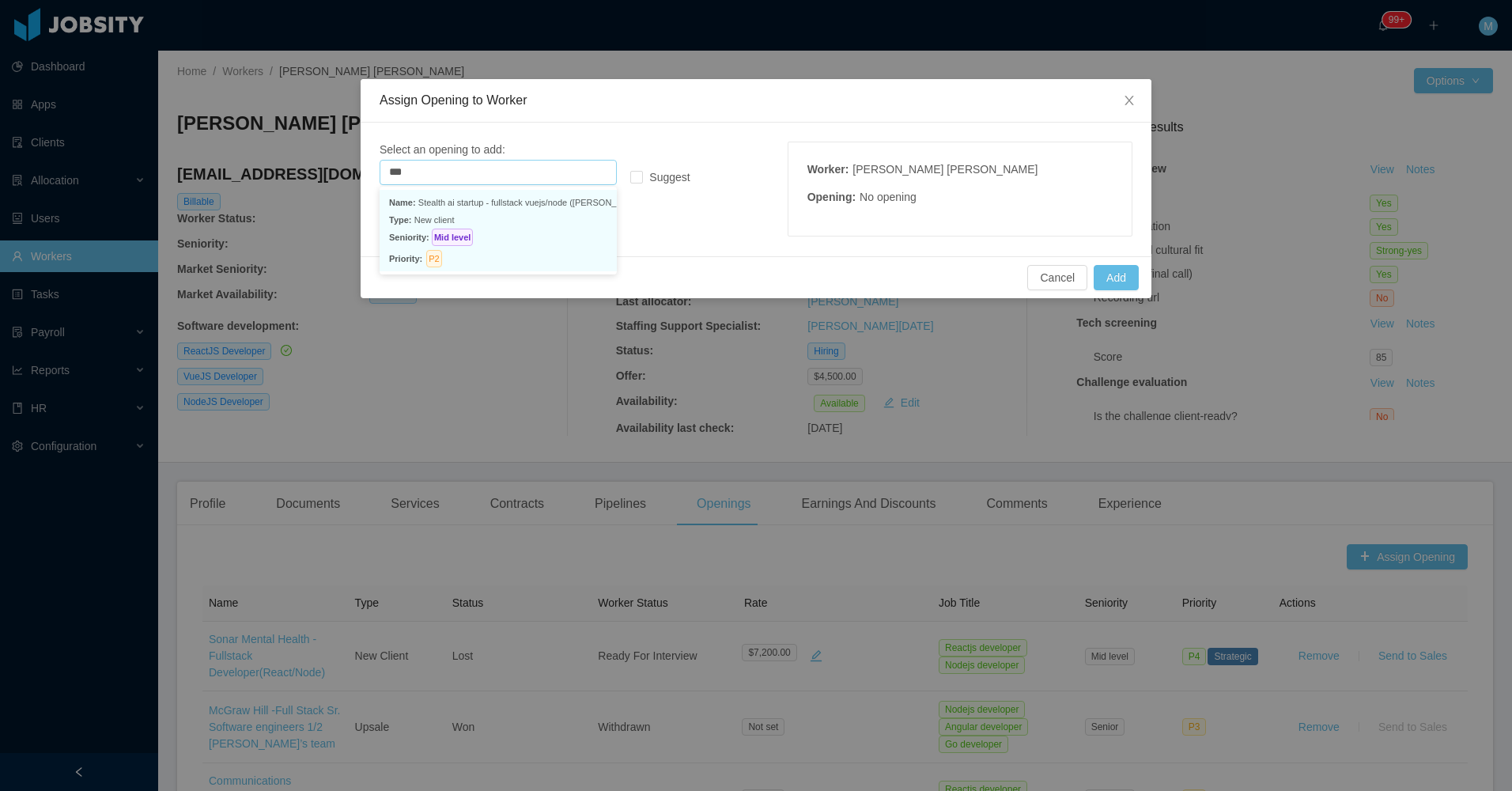
click at [461, 218] on p "Type: New client" at bounding box center [499, 220] width 218 height 18
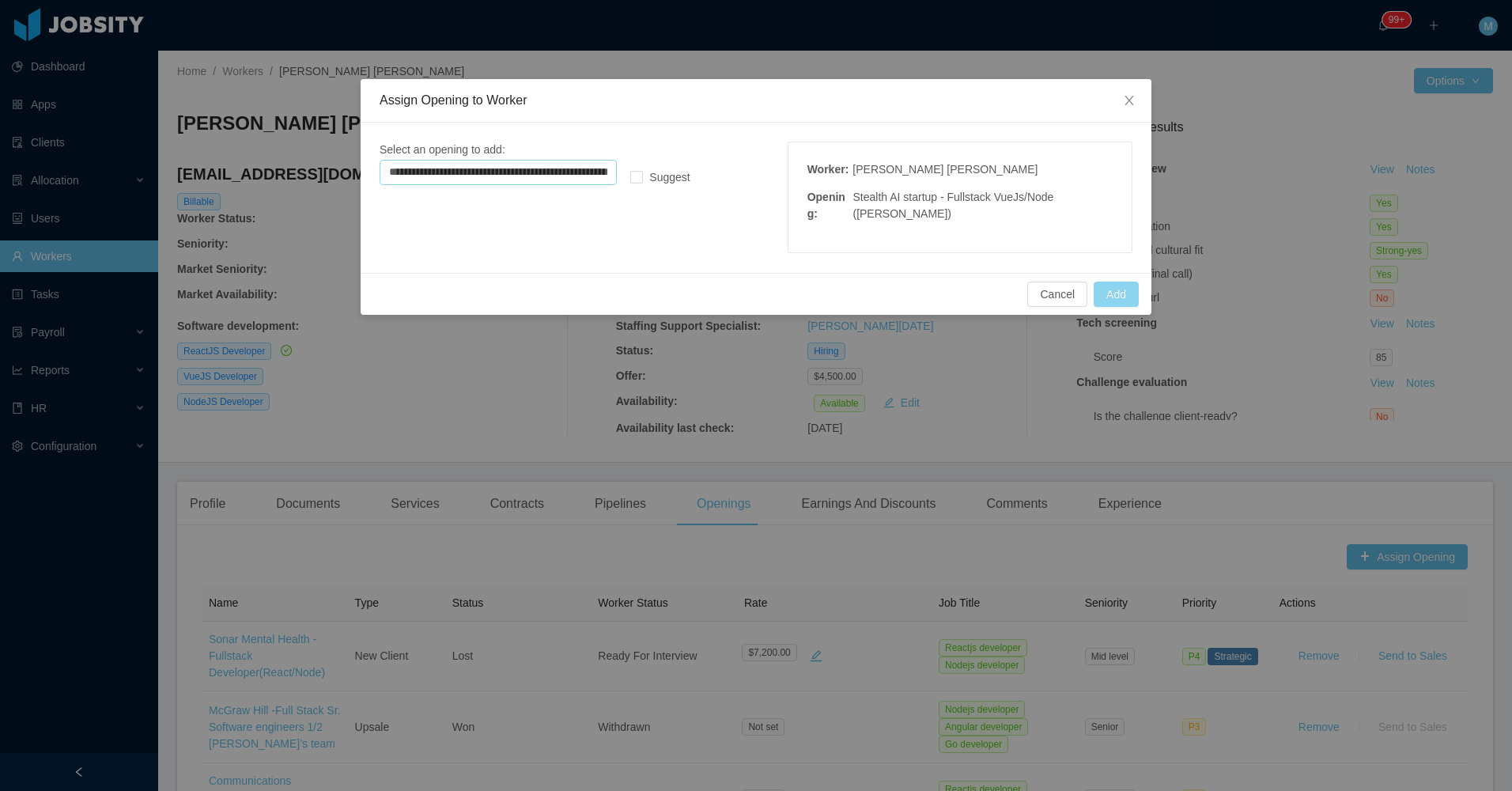
type input "**********"
click at [1119, 298] on button "Add" at bounding box center [1117, 293] width 45 height 25
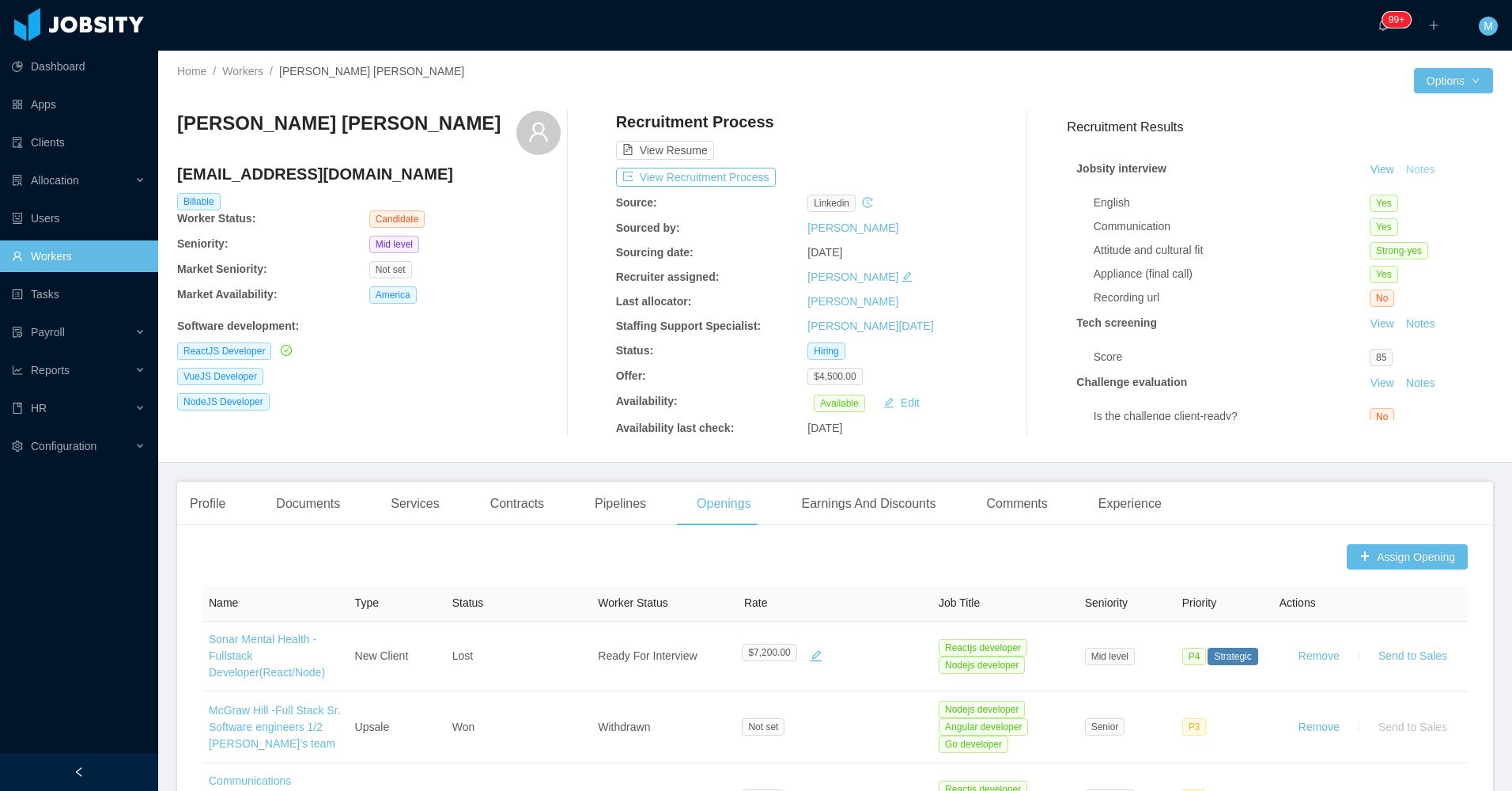
click at [1413, 170] on button "Notes" at bounding box center [1421, 170] width 42 height 19
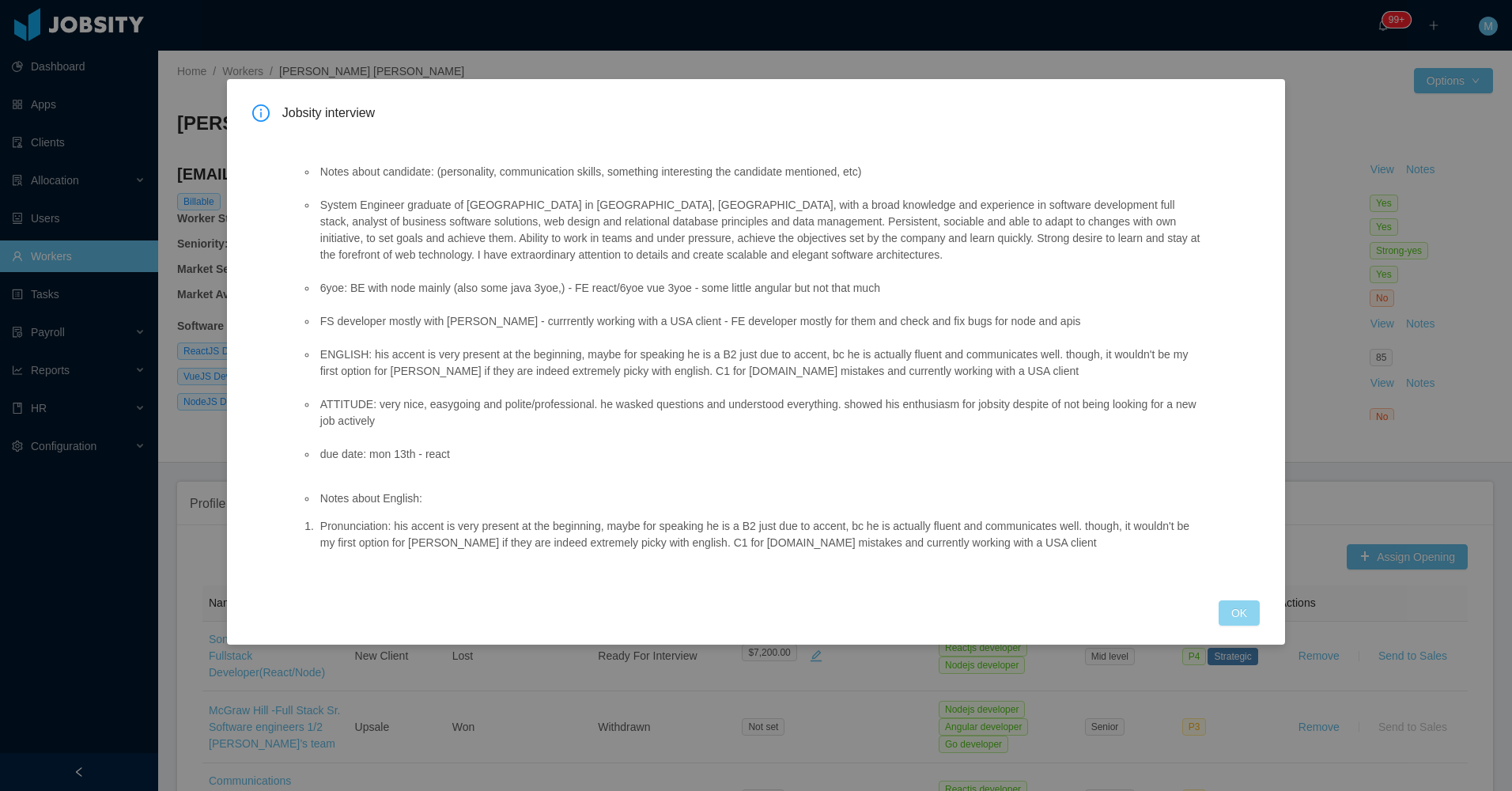
drag, startPoint x: 1240, startPoint y: 617, endPoint x: 636, endPoint y: 584, distance: 604.9
click at [1240, 617] on button "OK" at bounding box center [1239, 612] width 41 height 25
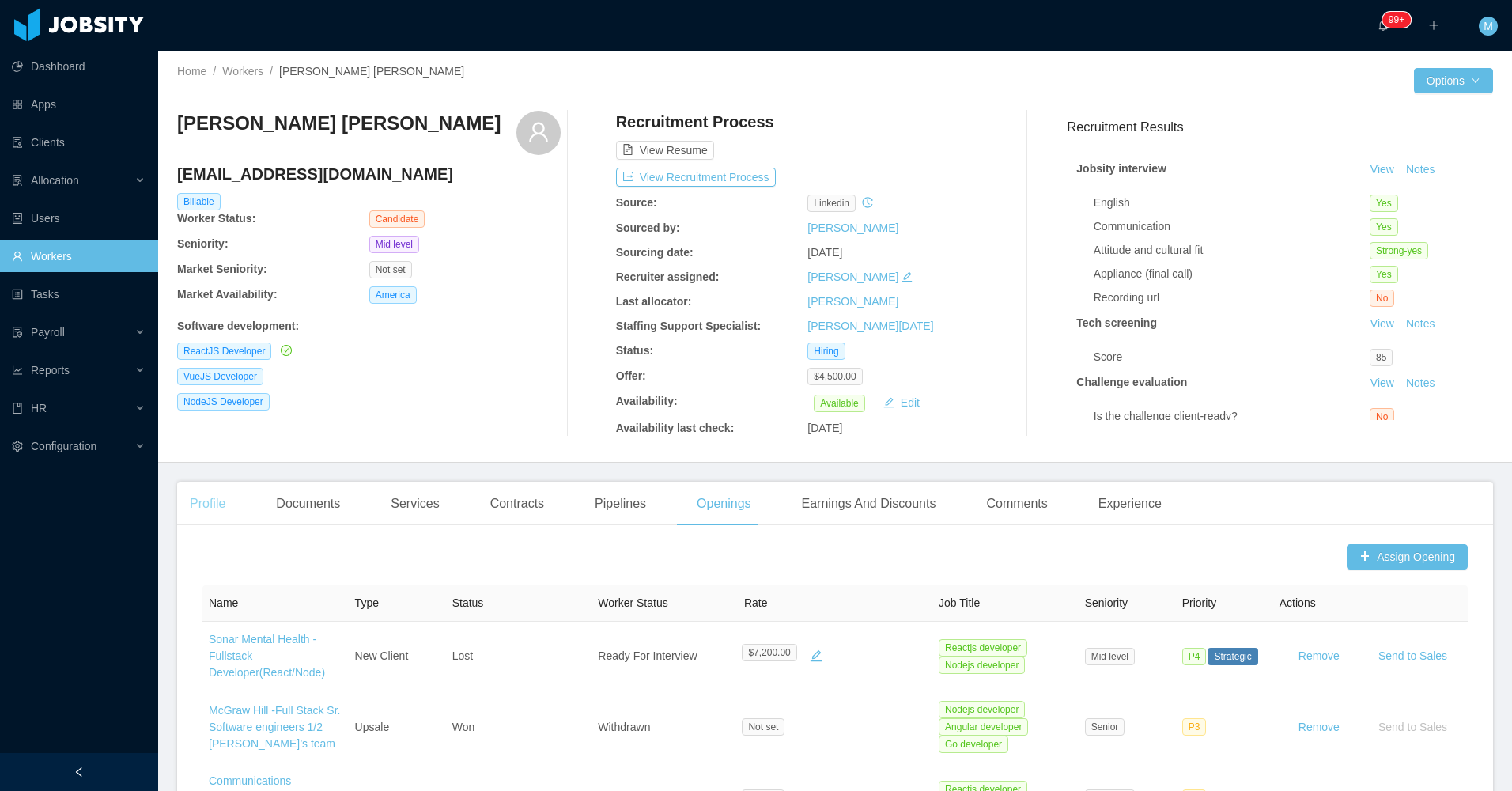
click at [220, 495] on div "Profile" at bounding box center [207, 503] width 61 height 44
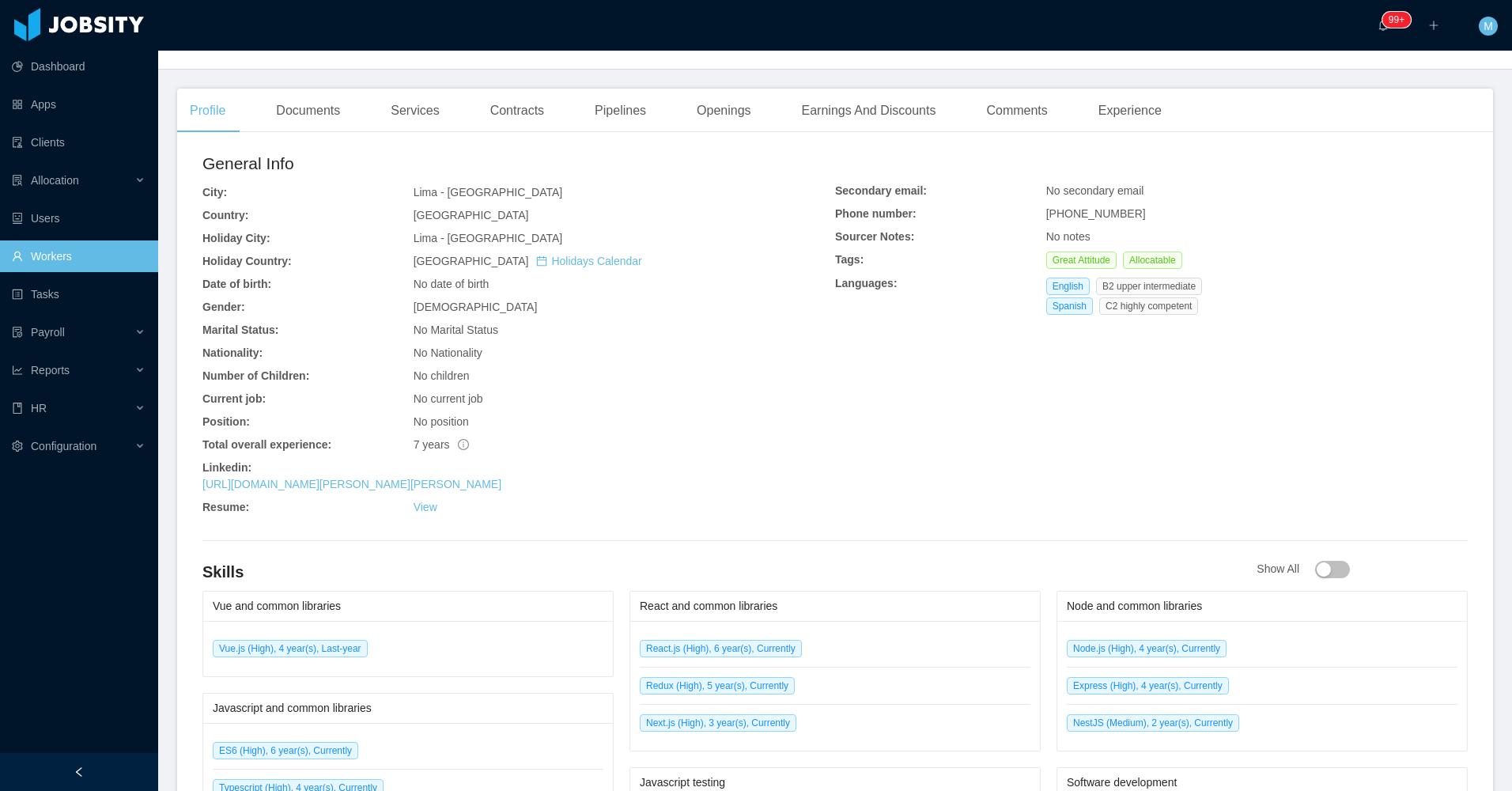
scroll to position [395, 0]
drag, startPoint x: 780, startPoint y: 409, endPoint x: 788, endPoint y: 406, distance: 8.5
click at [788, 406] on div "General Info City: Lima - Lima Country: Peru Holiday City: Lima - Lima Holiday …" at bounding box center [519, 334] width 633 height 371
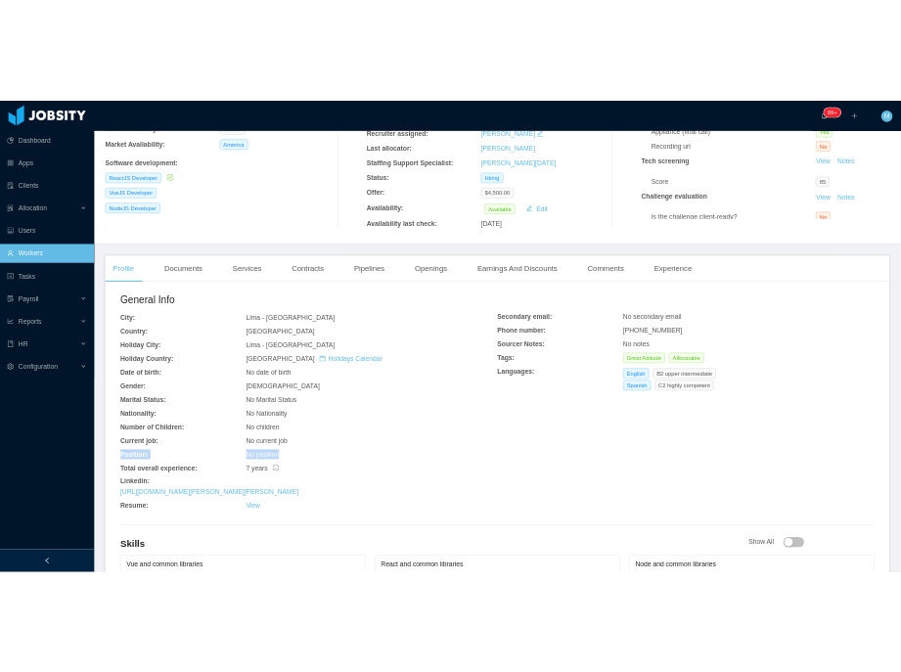
scroll to position [0, 0]
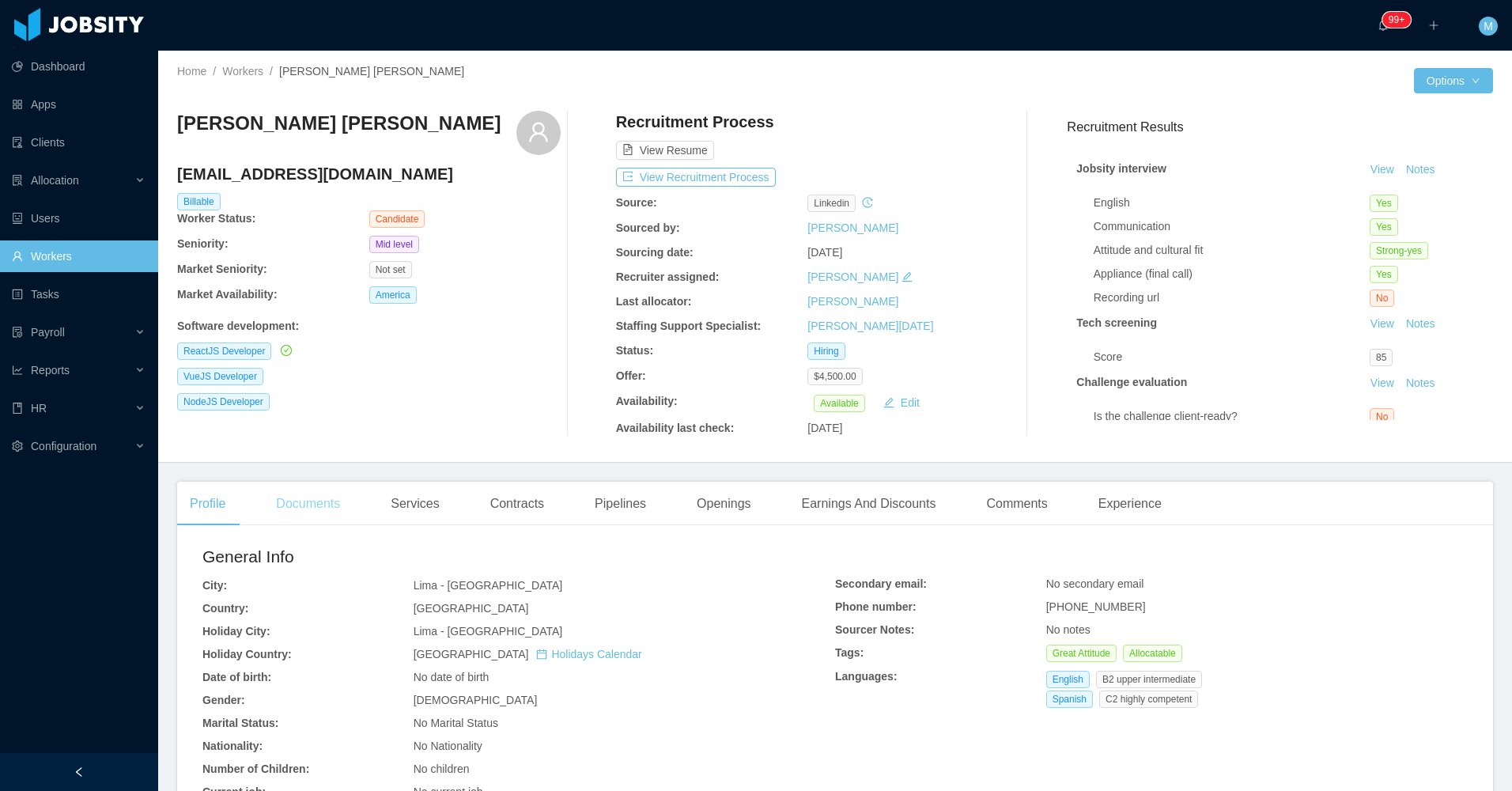
click at [339, 498] on div "Documents" at bounding box center [308, 503] width 90 height 44
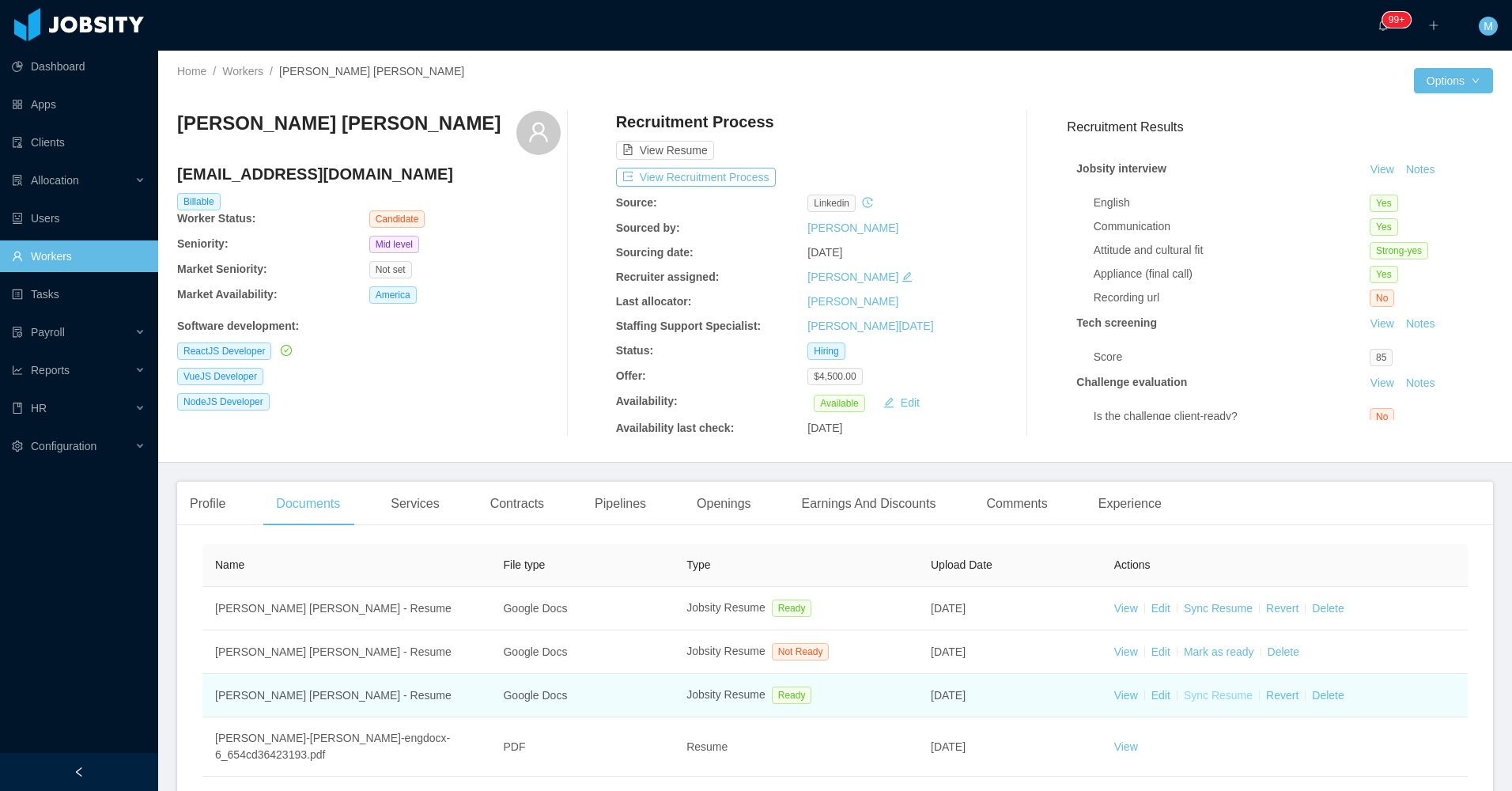
click at [1206, 692] on link "Sync Resume" at bounding box center [1218, 696] width 69 height 13
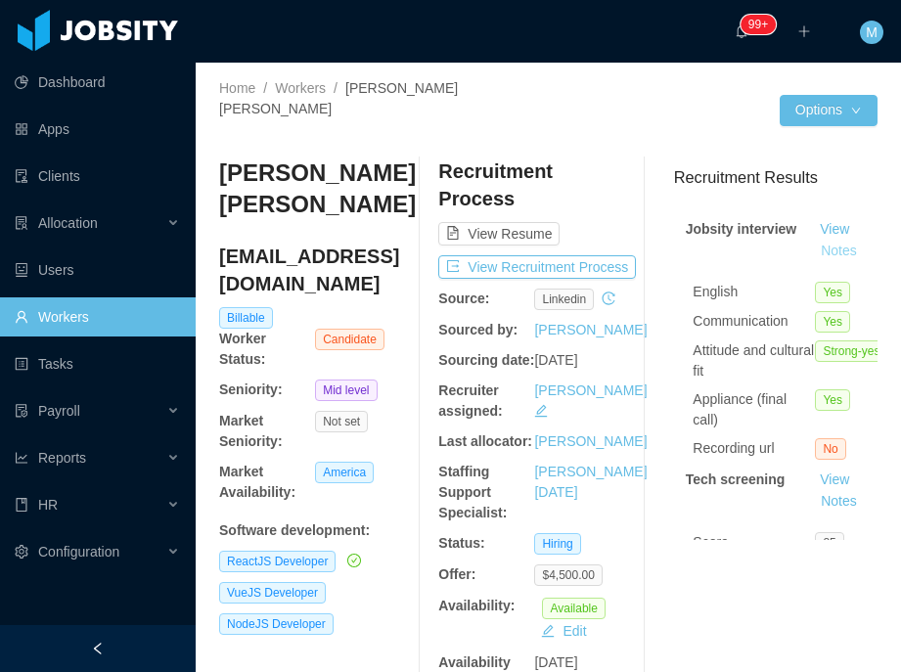
click at [823, 240] on button "Notes" at bounding box center [839, 251] width 52 height 23
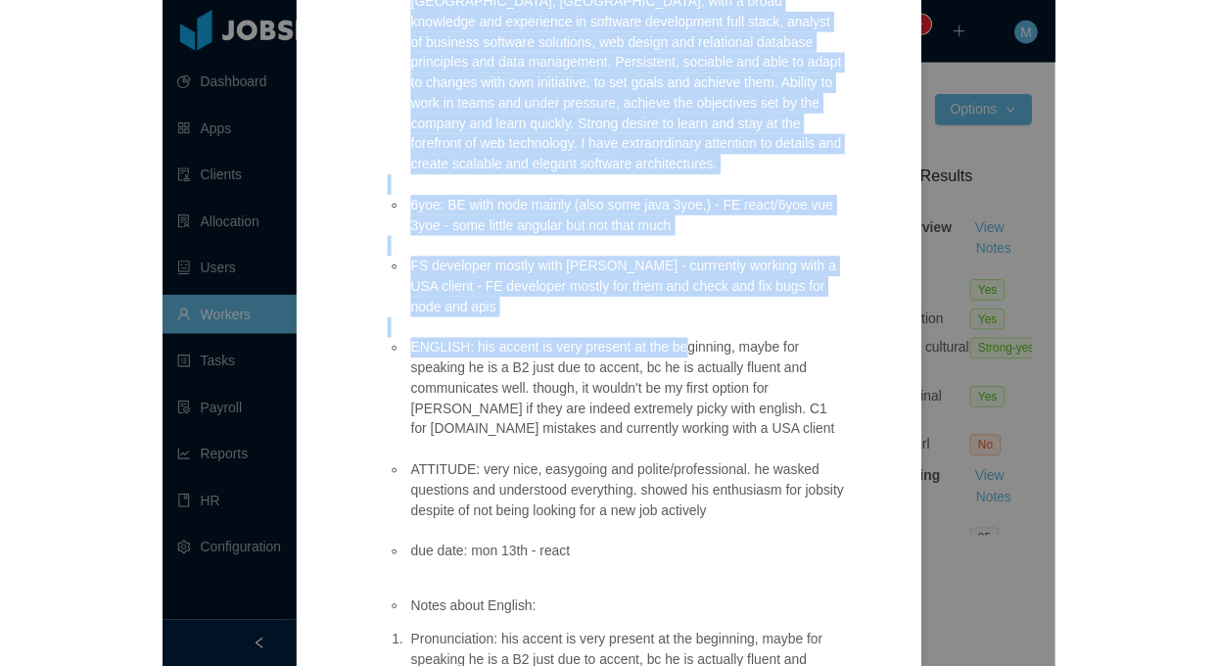
scroll to position [392, 0]
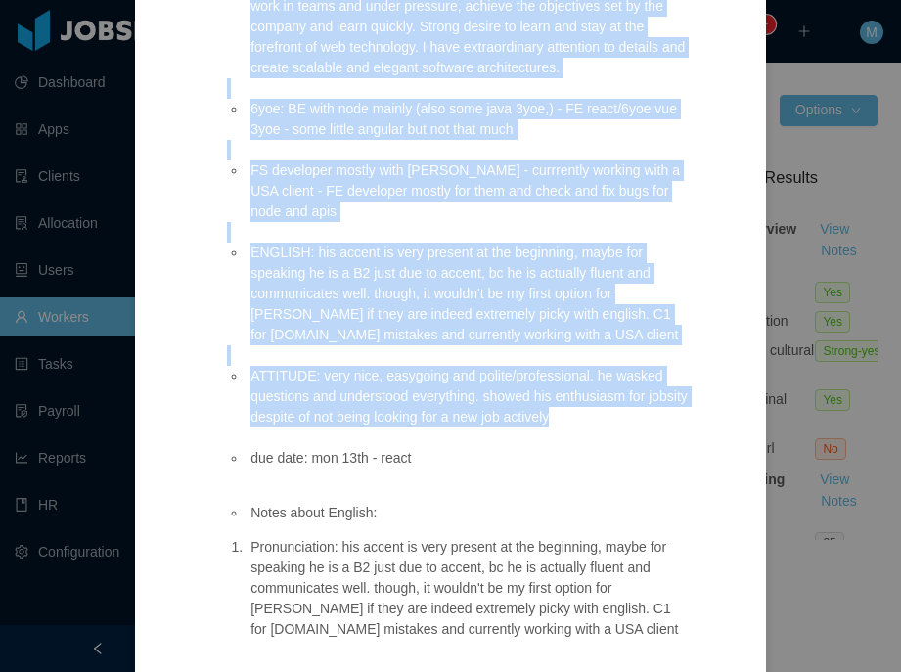
drag, startPoint x: 235, startPoint y: 274, endPoint x: 666, endPoint y: 424, distance: 456.0
click at [666, 424] on ul "Notes about candidate: (personality, communication skills, something interestin…" at bounding box center [458, 140] width 462 height 699
copy ul "System Engineer graduate of National University of San Marcos in Lima, Perú, wi…"
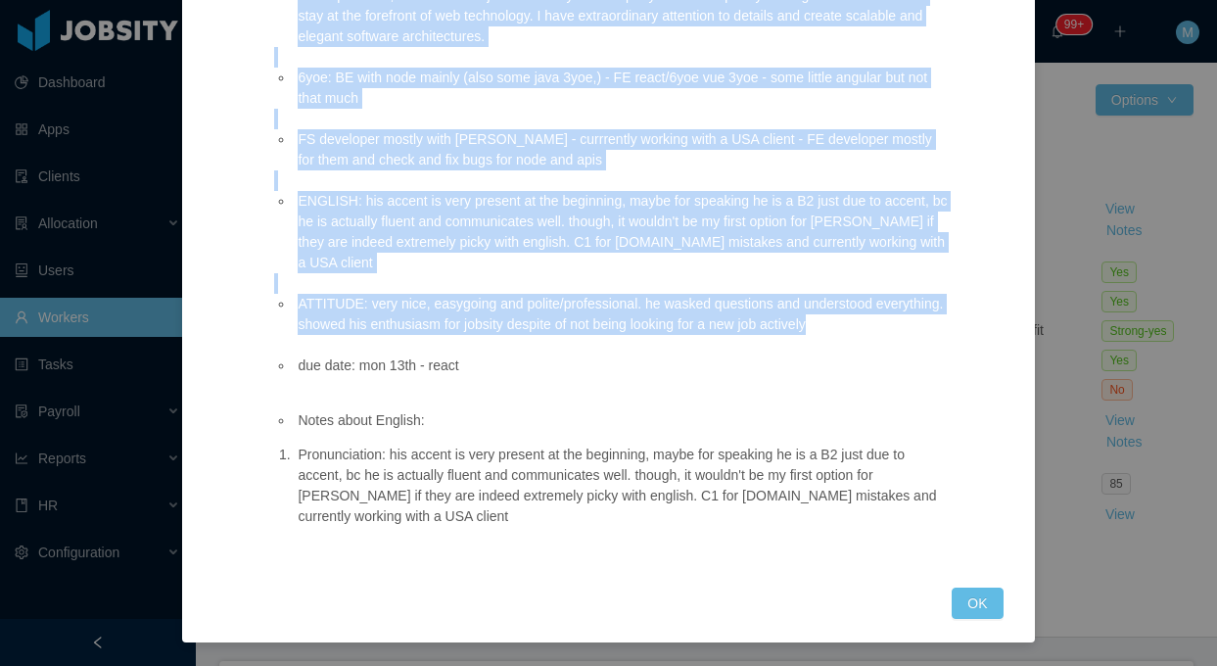
scroll to position [341, 0]
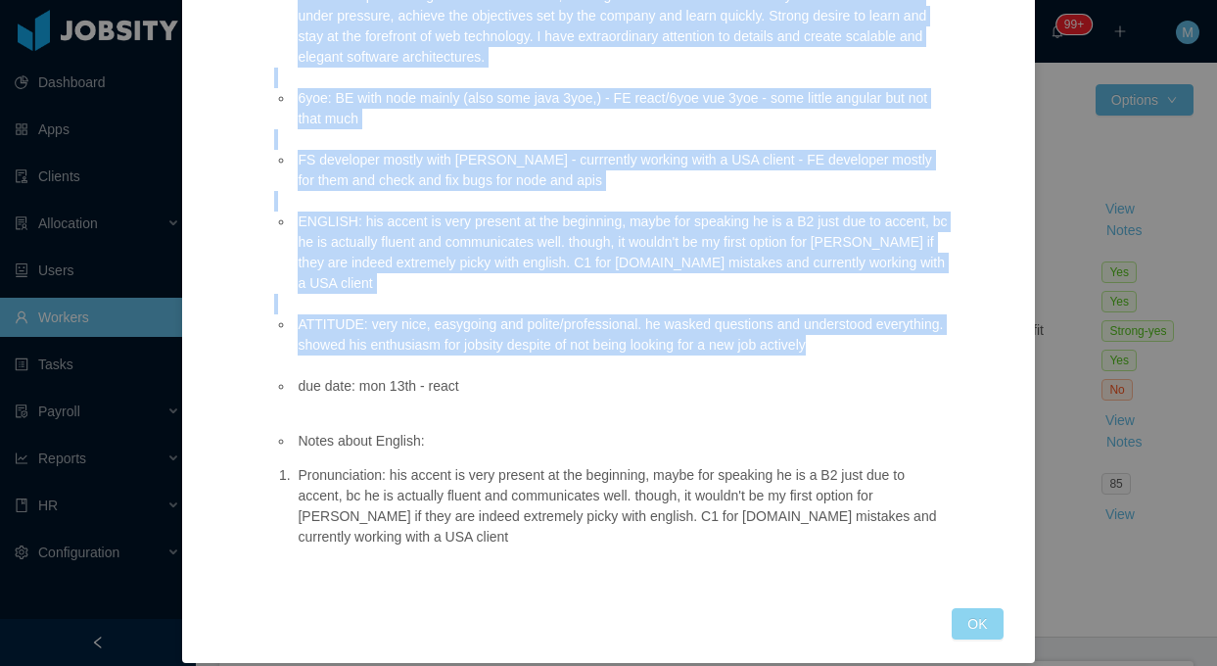
click at [968, 608] on button "OK" at bounding box center [976, 623] width 51 height 31
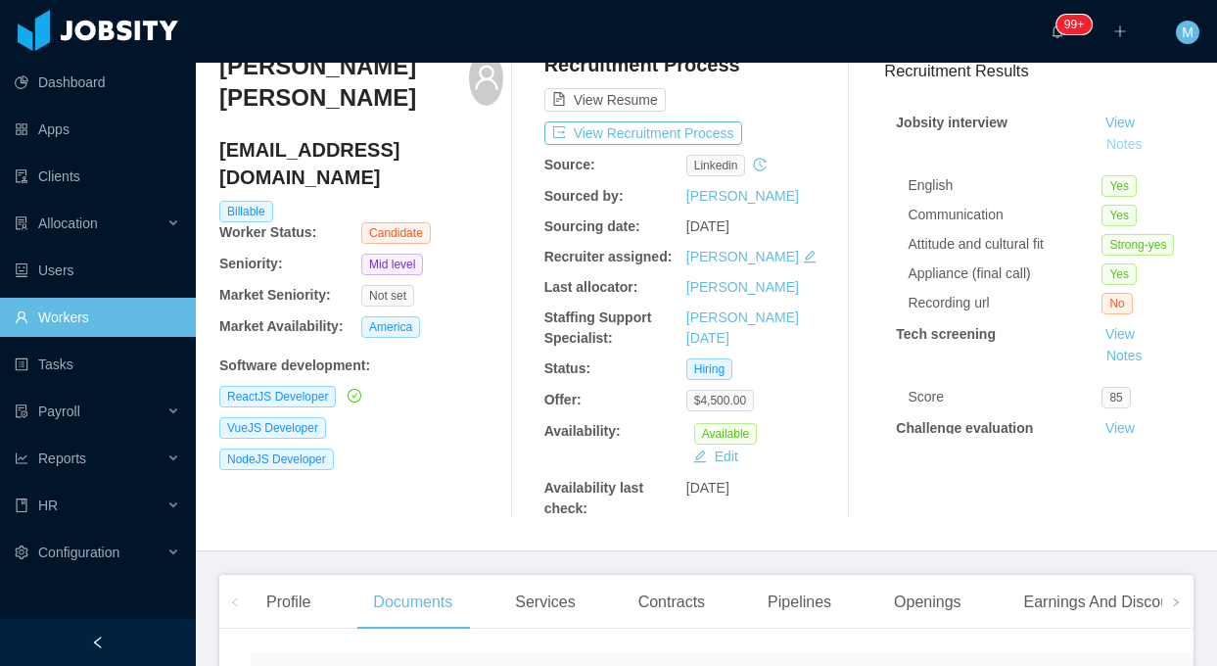
scroll to position [489, 0]
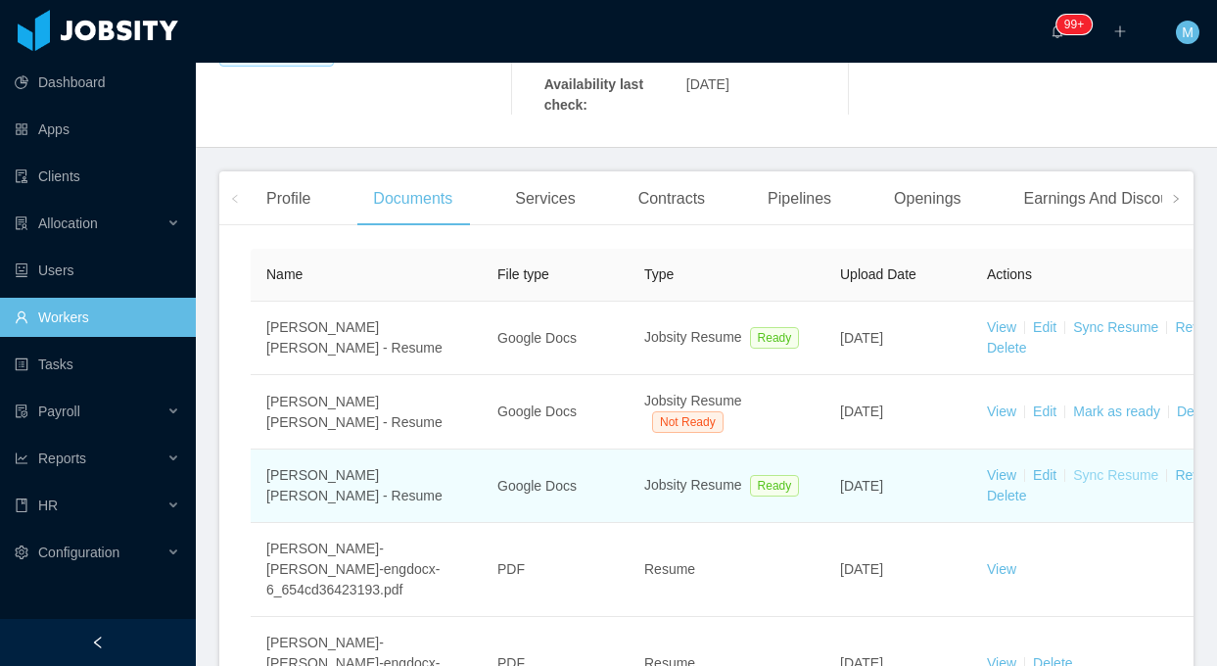
click at [1108, 467] on link "Sync Resume" at bounding box center [1115, 475] width 85 height 16
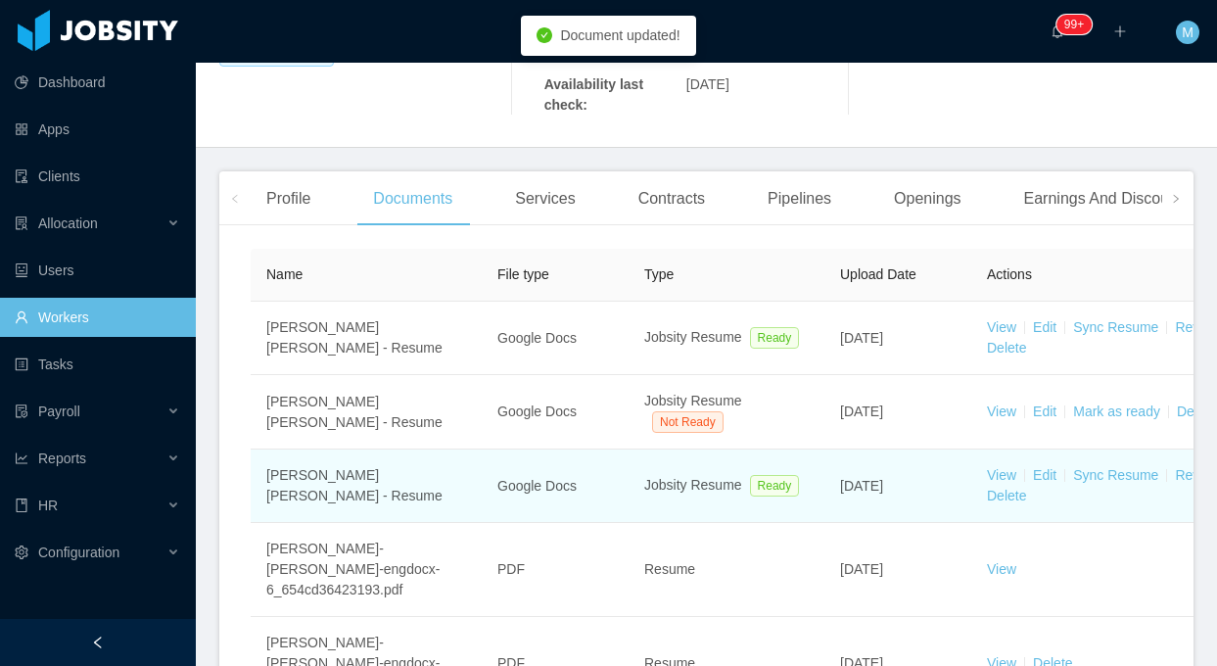
click at [686, 452] on td "Jobsity Resume Ready" at bounding box center [726, 485] width 196 height 73
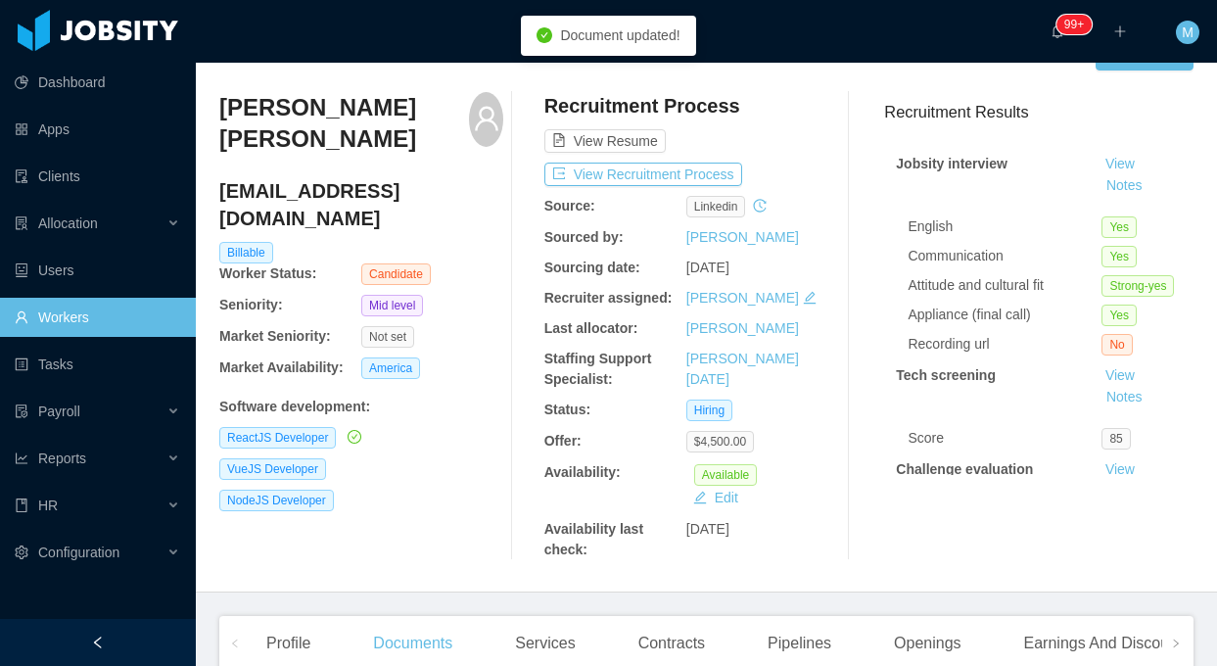
scroll to position [0, 0]
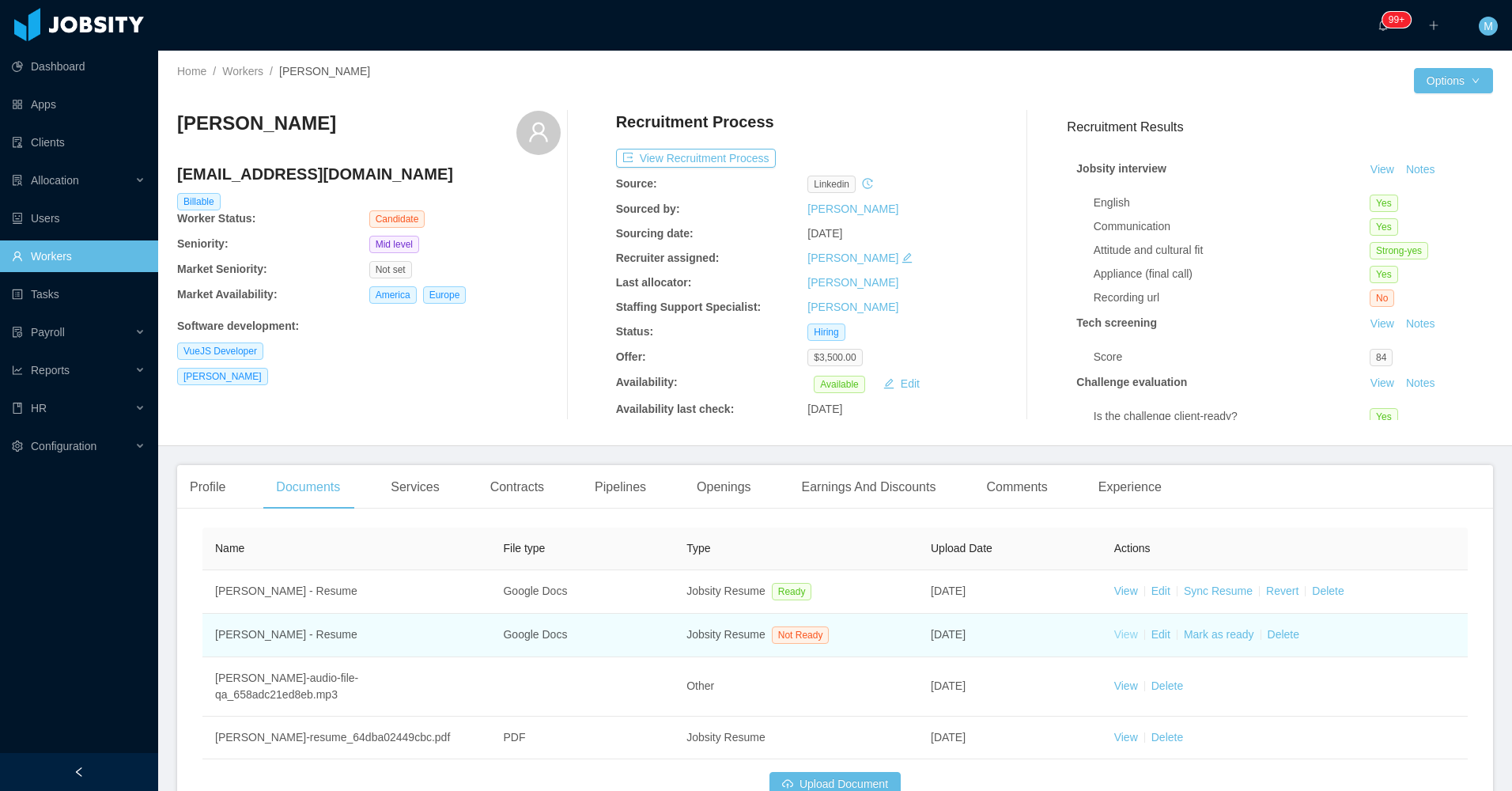
click at [1128, 640] on link "View" at bounding box center [1126, 634] width 23 height 13
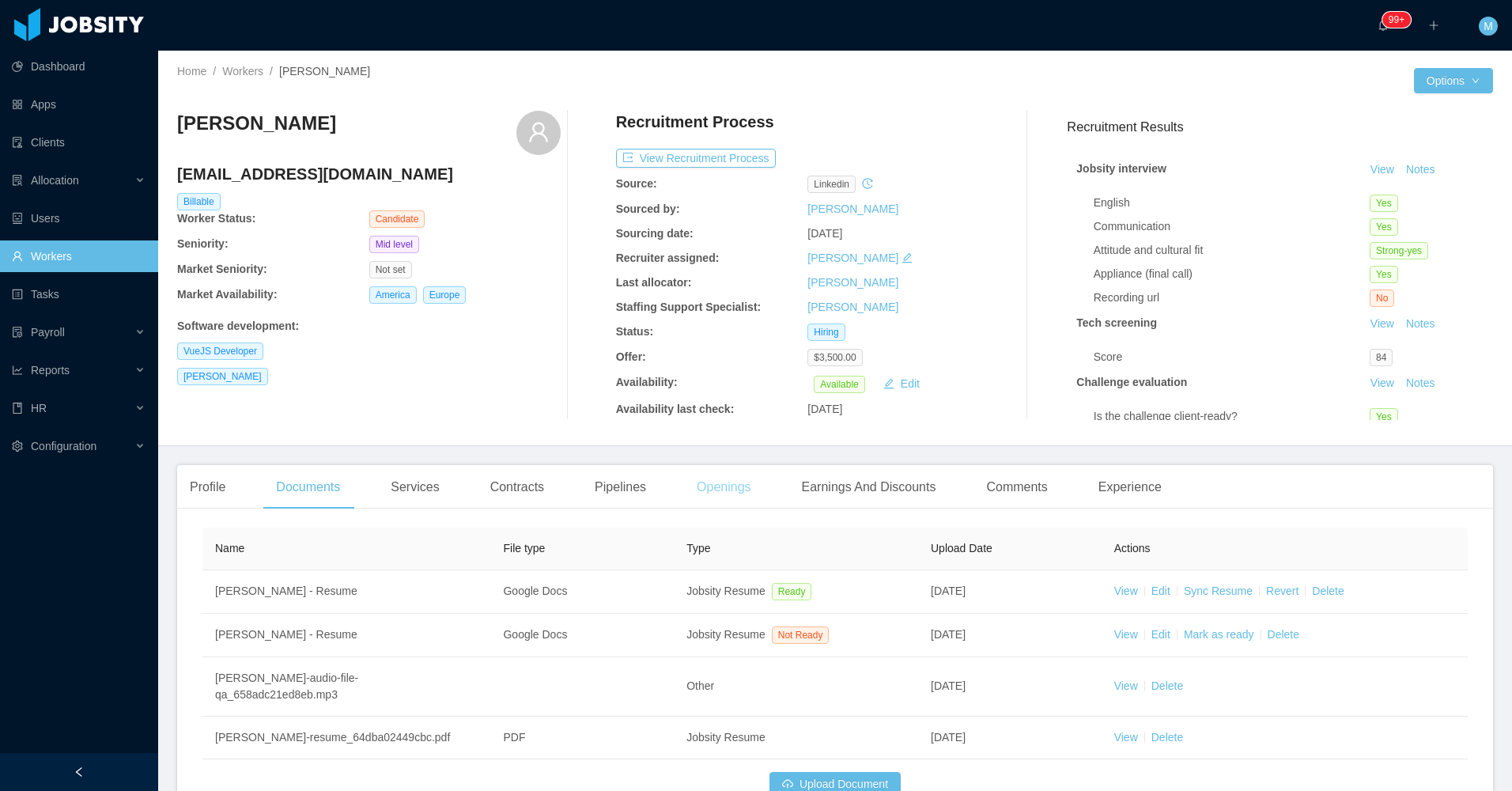
click at [718, 509] on div "Profile Documents Services Contracts Pipelines Openings Earnings And Discounts …" at bounding box center [835, 644] width 1316 height 357
click at [718, 504] on div "Openings" at bounding box center [724, 487] width 80 height 44
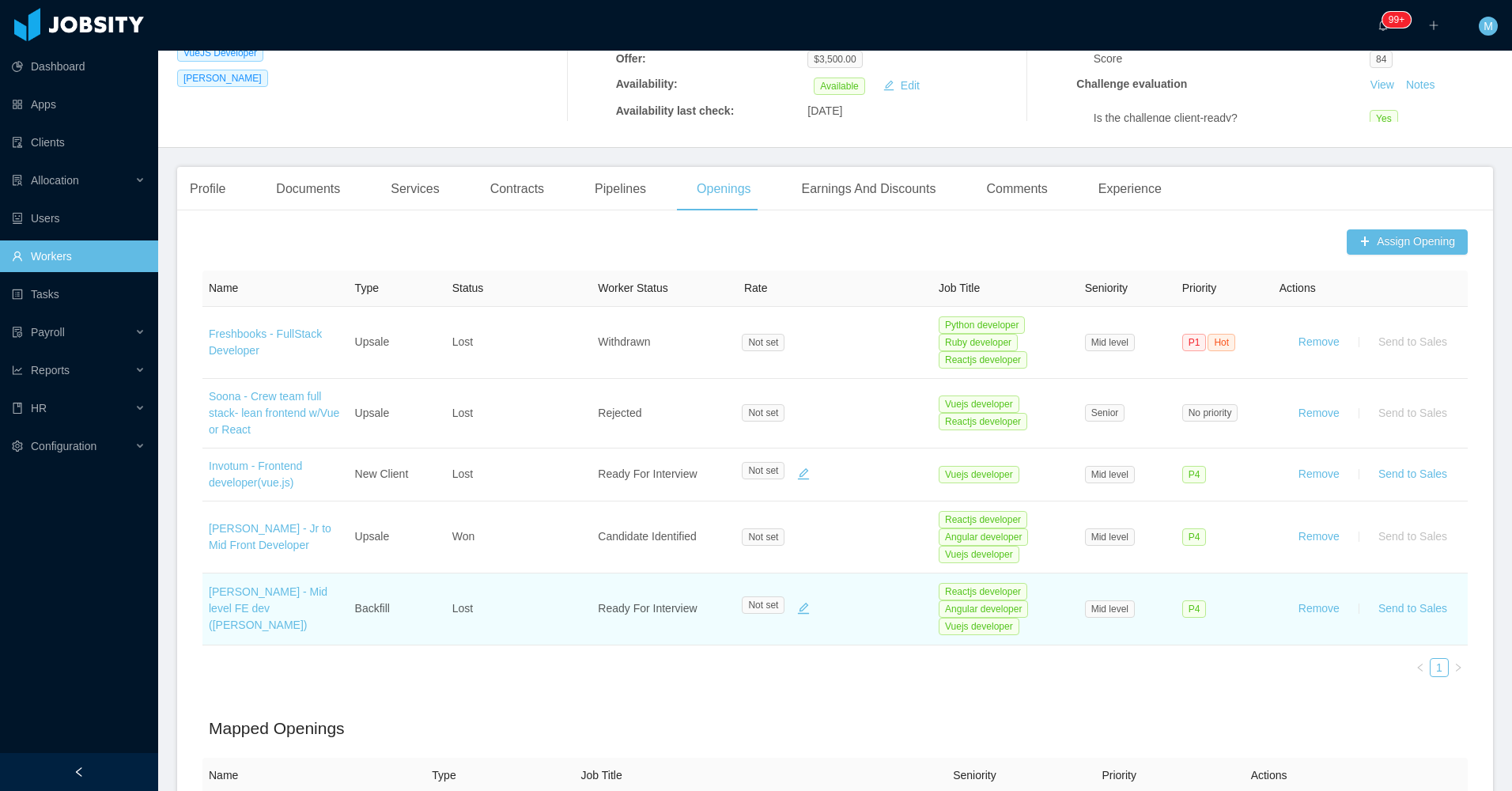
scroll to position [317, 0]
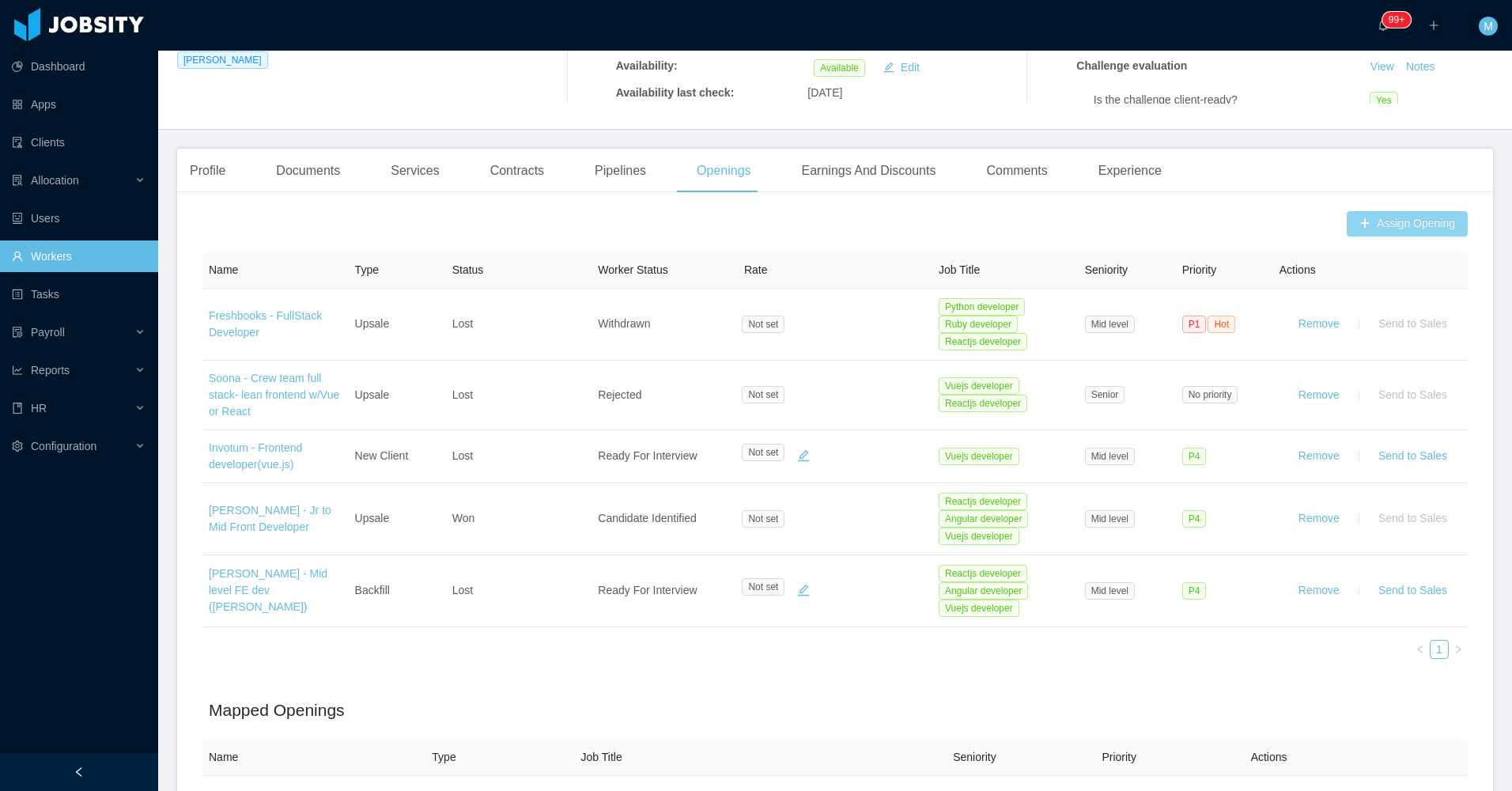
click at [1419, 224] on button "Assign Opening" at bounding box center [1408, 223] width 121 height 25
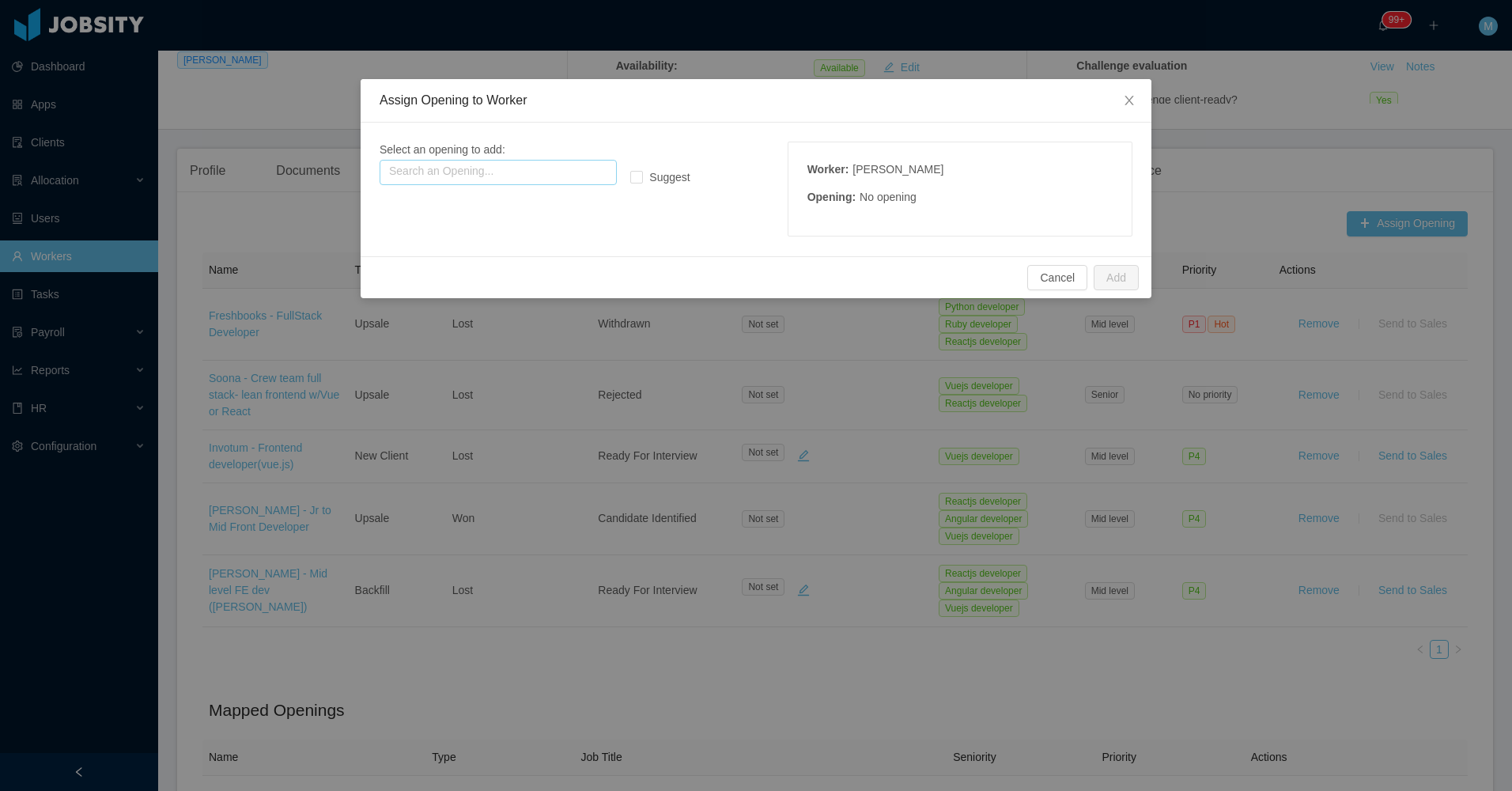
click at [432, 171] on input "text" at bounding box center [499, 172] width 238 height 25
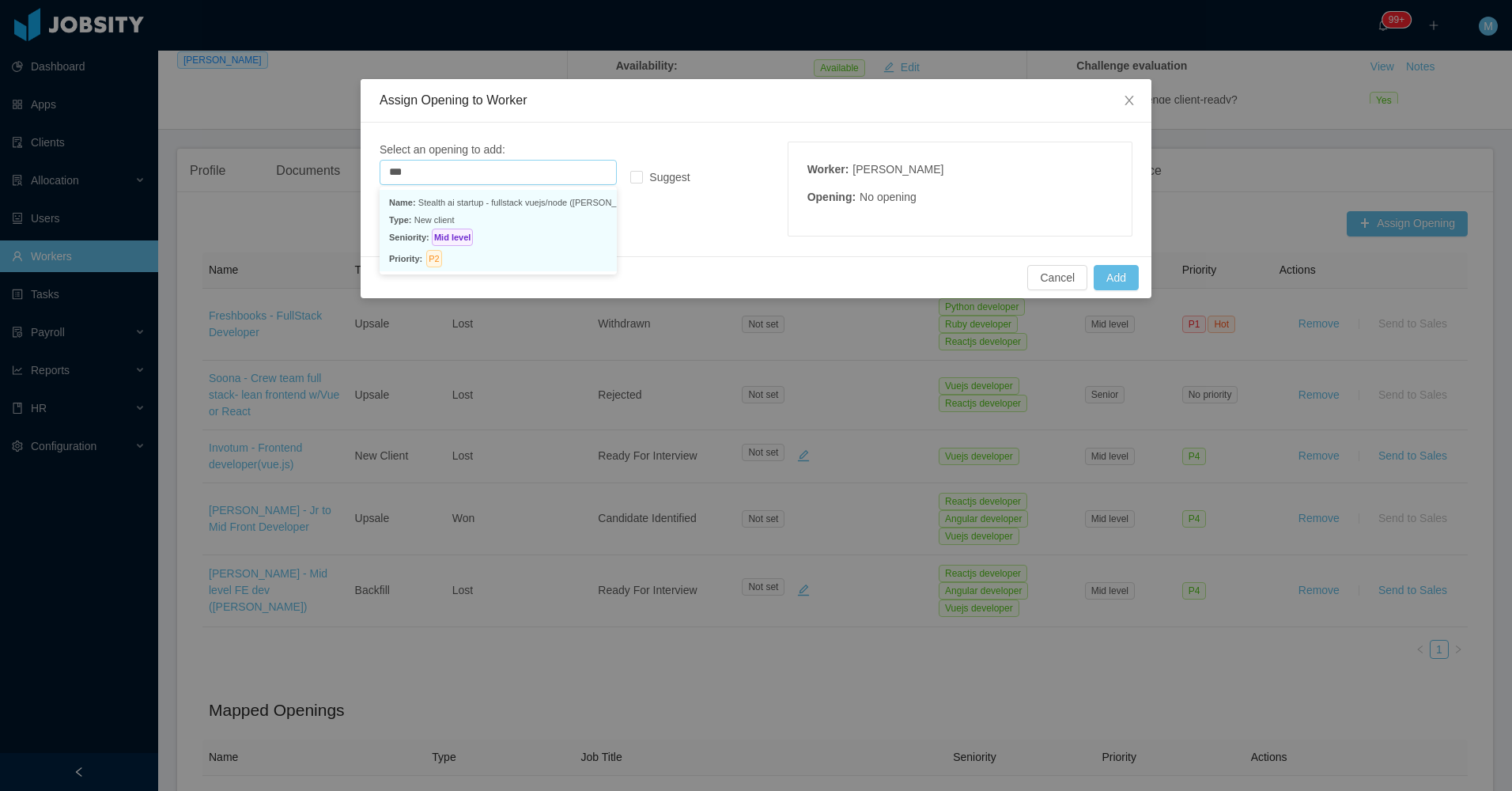
click at [465, 228] on p "Type: New client" at bounding box center [499, 220] width 218 height 18
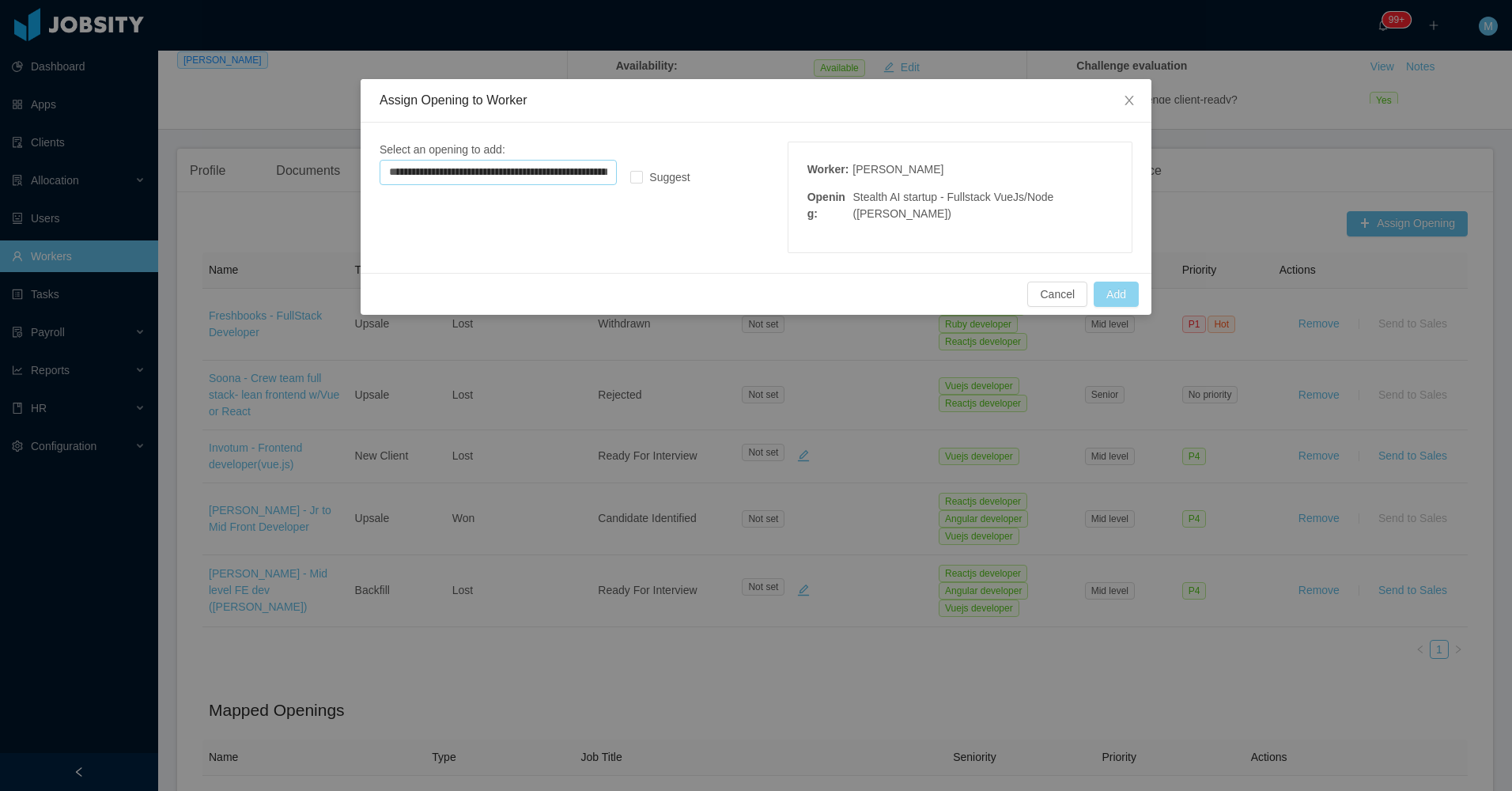
type input "**********"
click at [1127, 293] on button "Add" at bounding box center [1117, 293] width 45 height 25
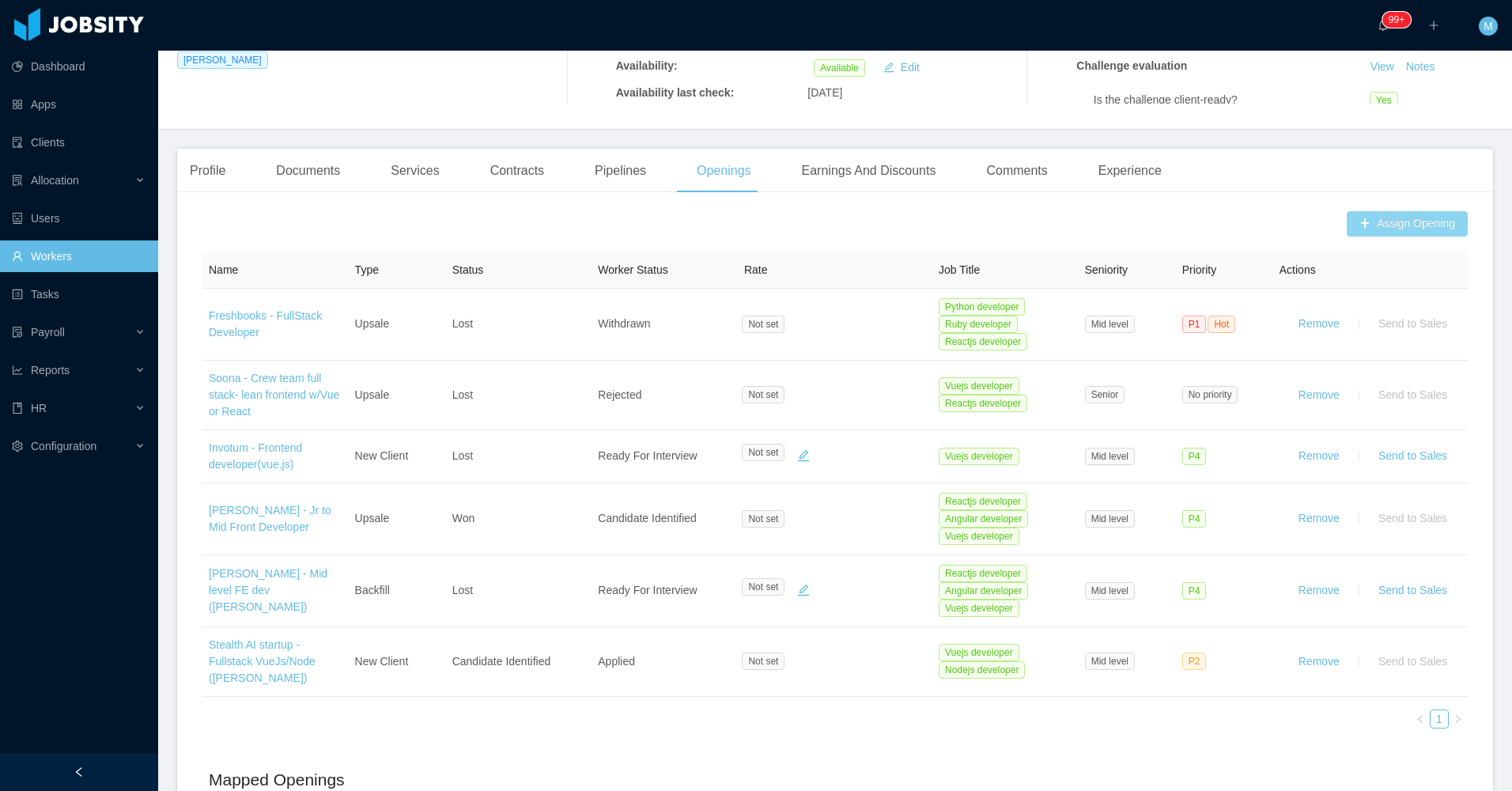
click at [1347, 211] on button "Assign Opening" at bounding box center [1408, 223] width 121 height 25
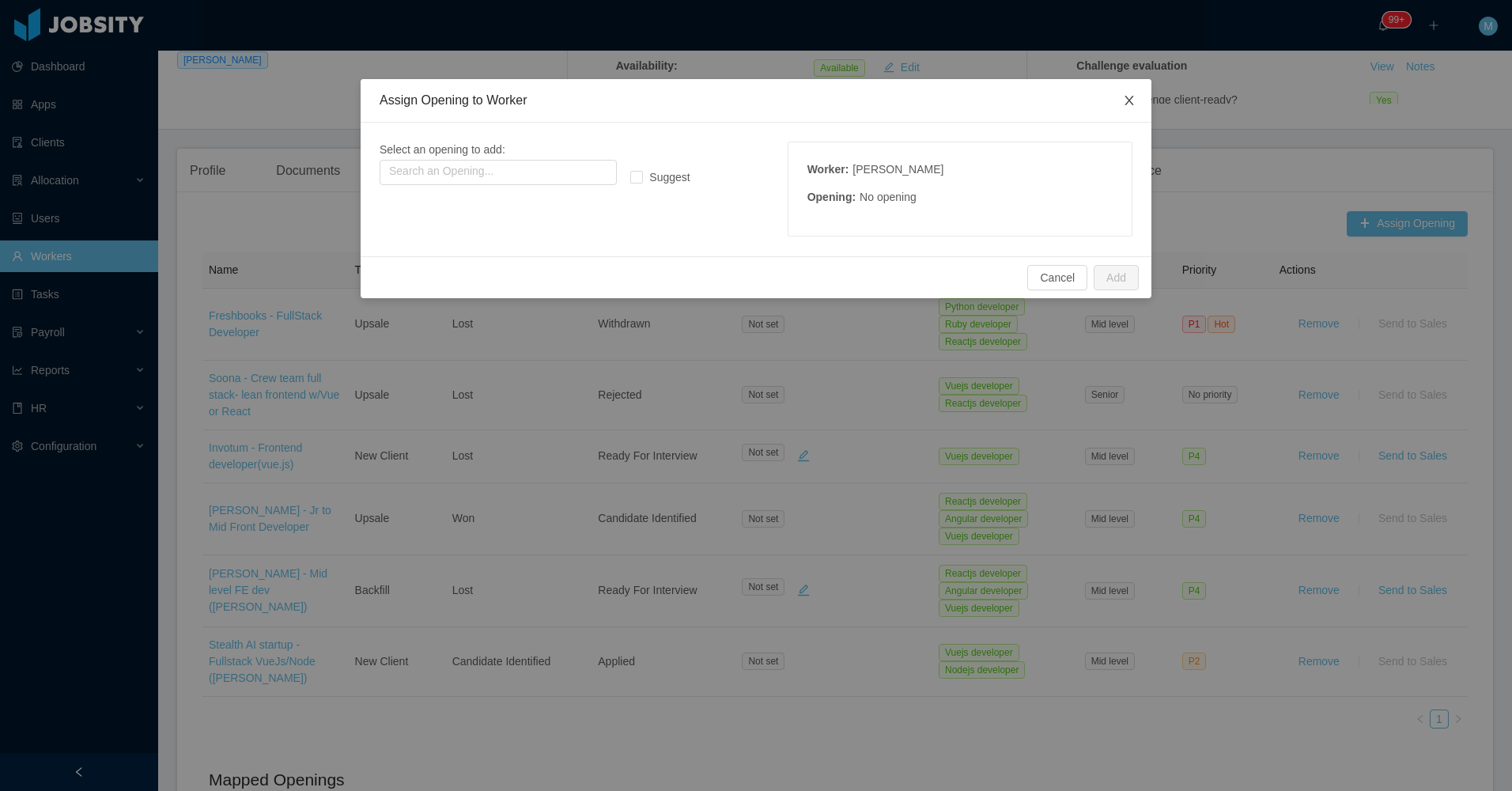
click at [1131, 100] on icon "icon: close" at bounding box center [1130, 100] width 13 height 13
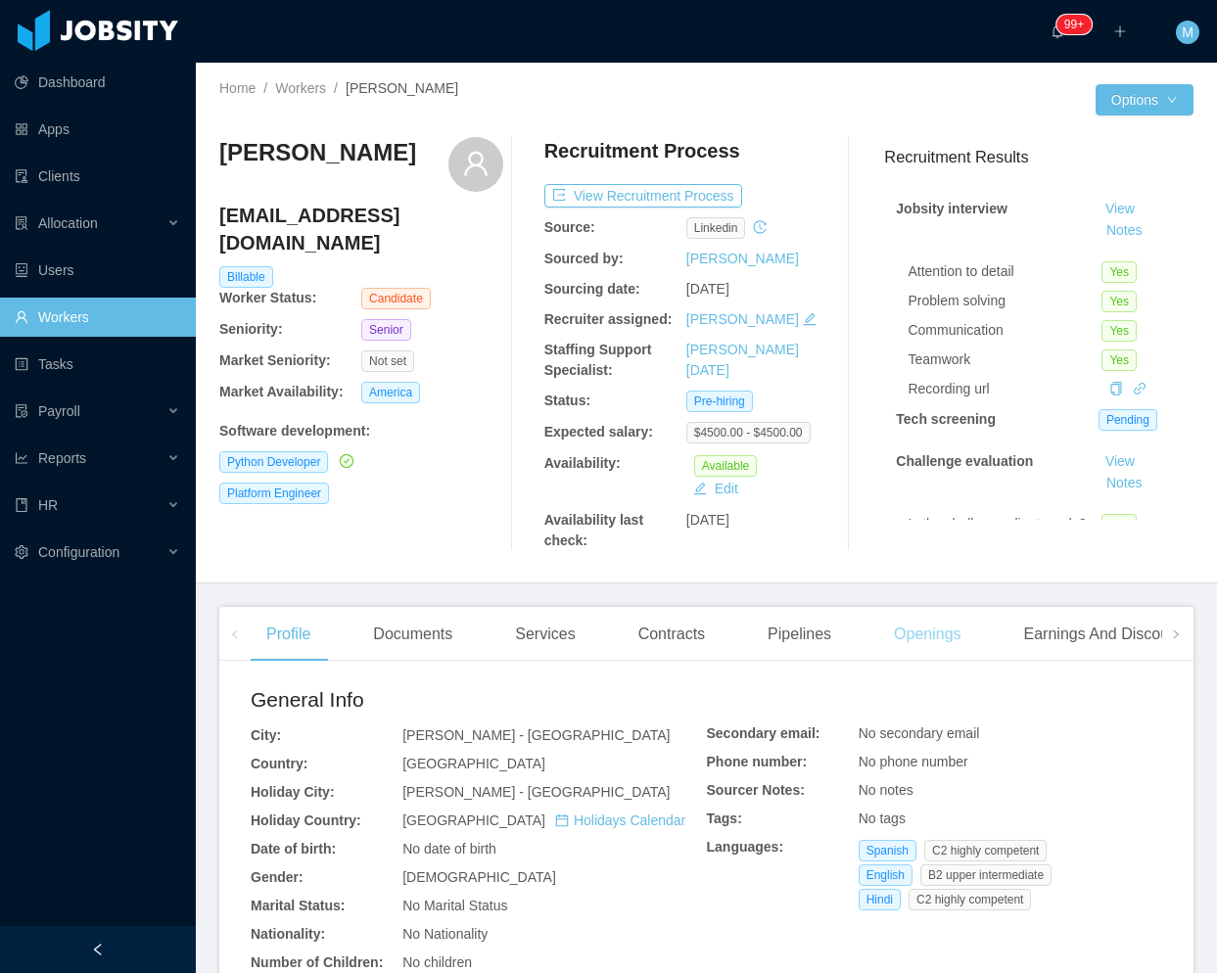
click at [887, 632] on div "Openings" at bounding box center [927, 634] width 99 height 55
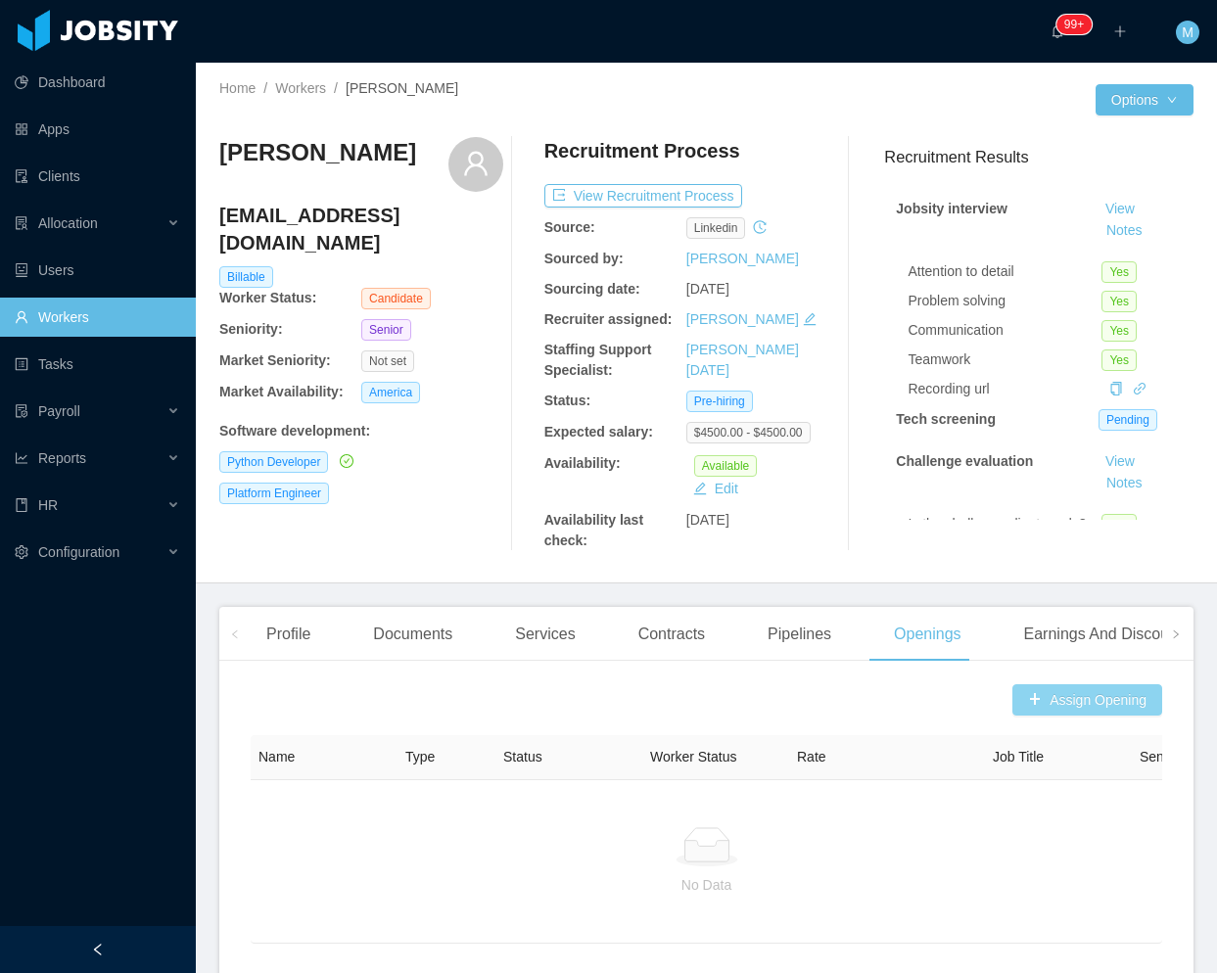
click at [1051, 694] on button "Assign Opening" at bounding box center [1087, 699] width 150 height 31
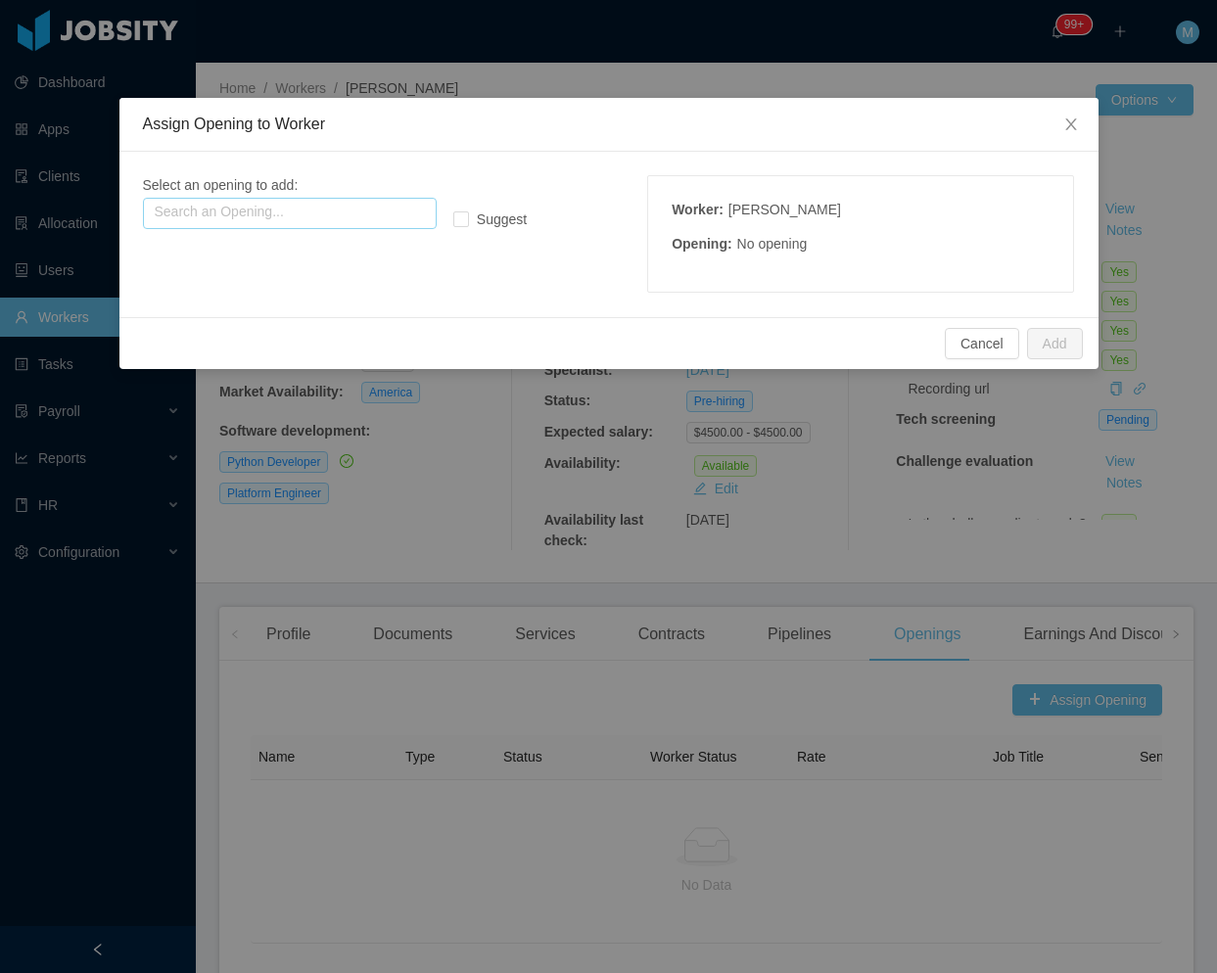
click at [350, 207] on input "text" at bounding box center [290, 213] width 294 height 31
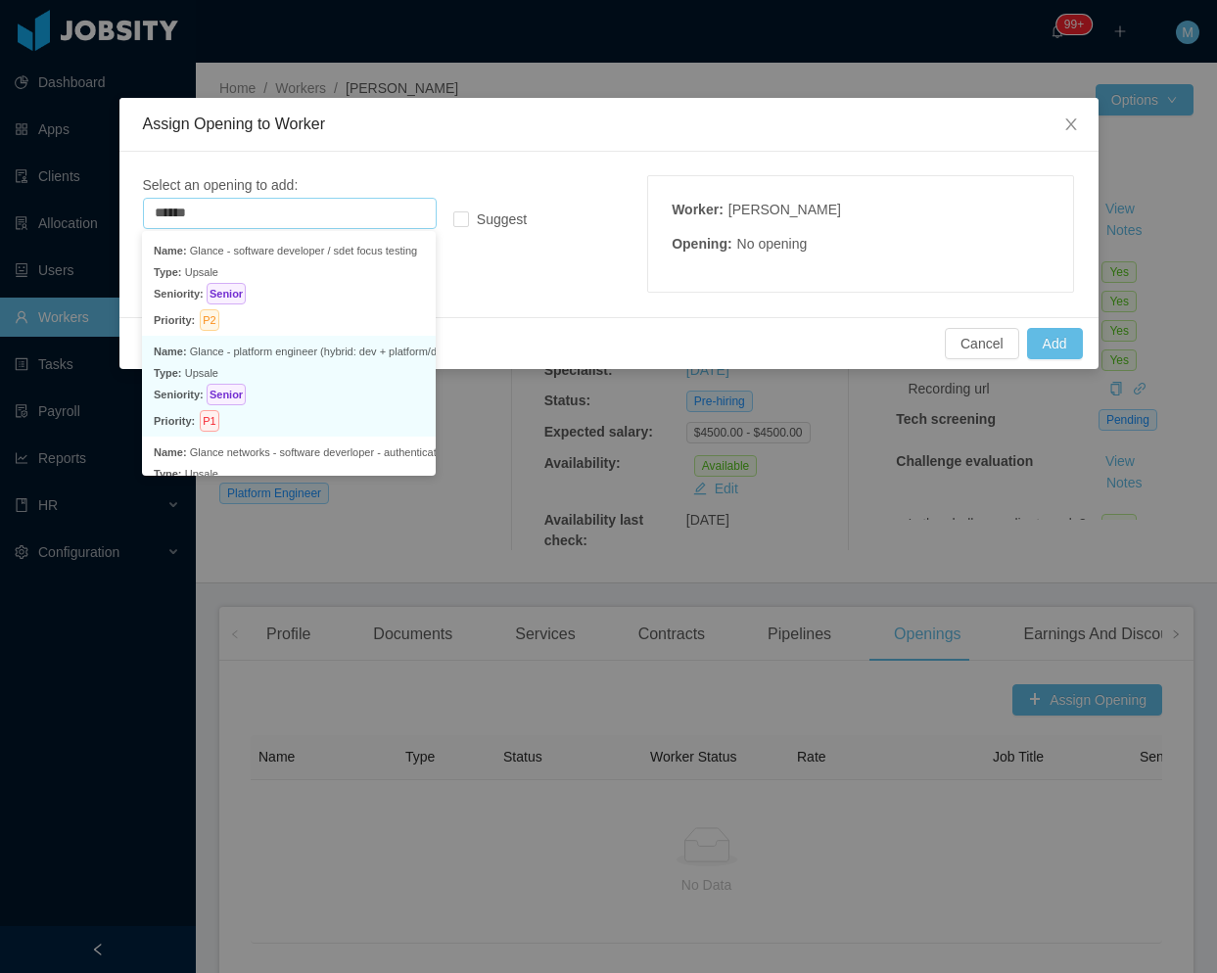
drag, startPoint x: 332, startPoint y: 373, endPoint x: 636, endPoint y: 338, distance: 306.4
click at [332, 374] on p "Type: Upsale" at bounding box center [289, 373] width 270 height 22
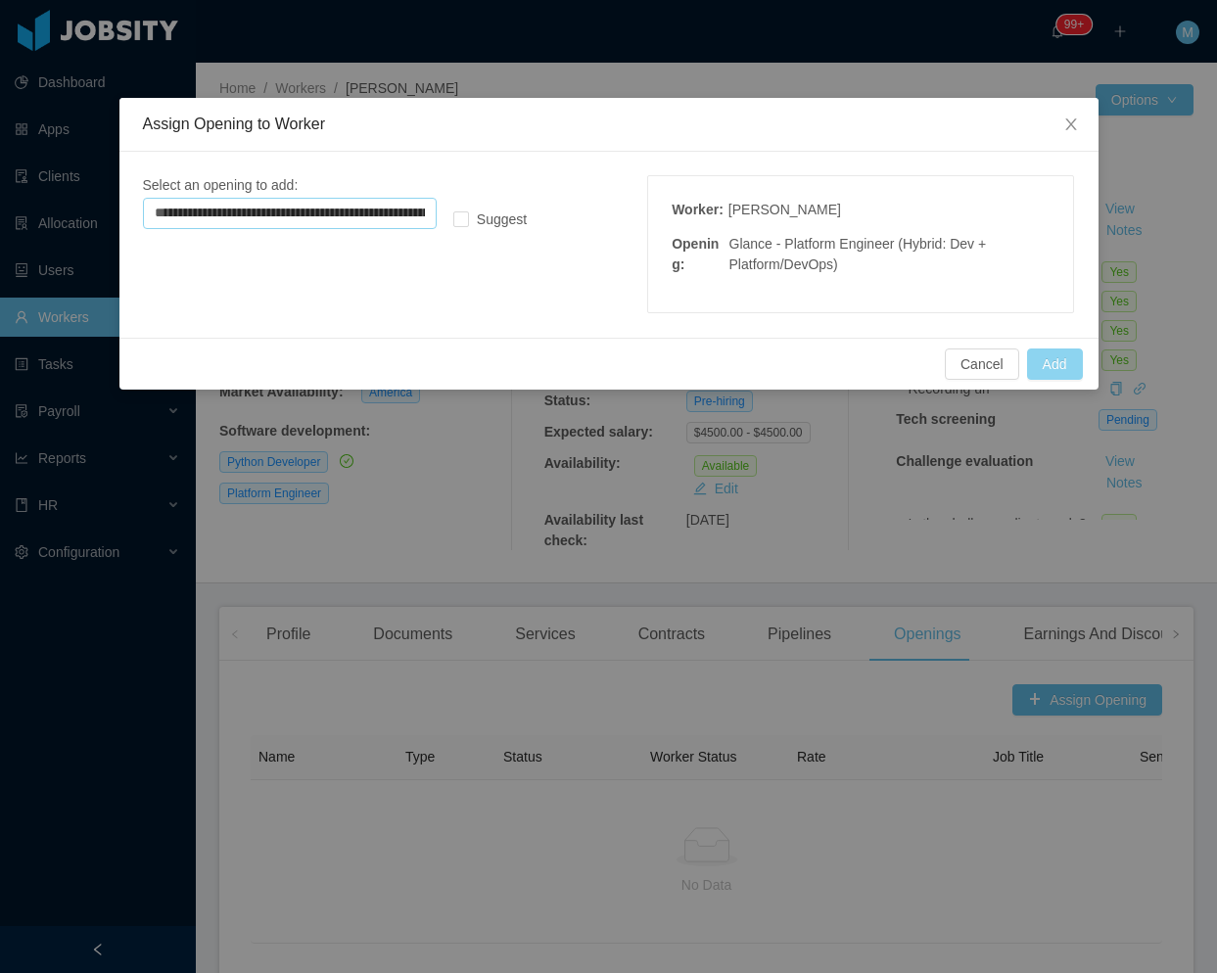
type input "**********"
click at [1063, 361] on button "Add" at bounding box center [1055, 363] width 56 height 31
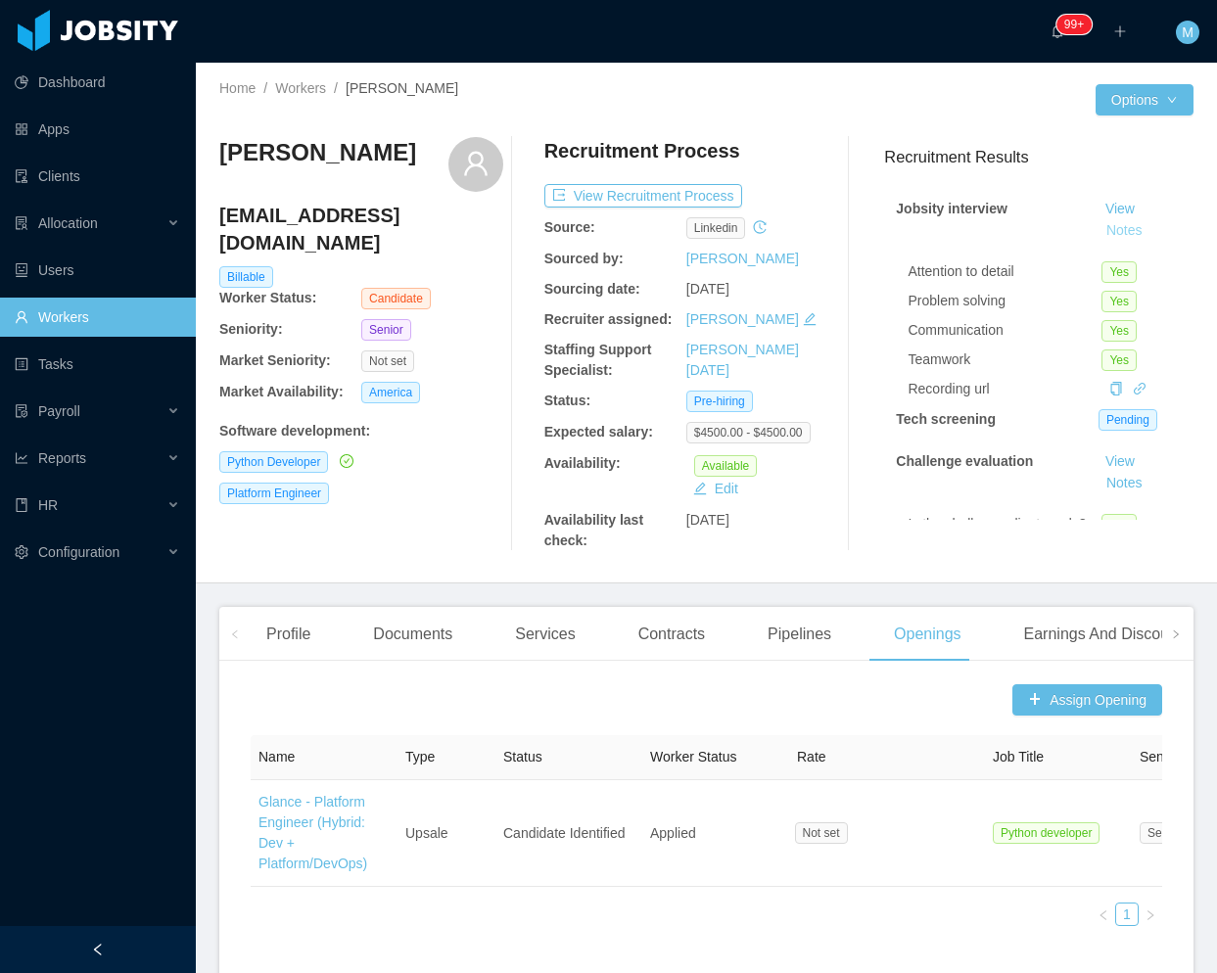
click at [1102, 230] on button "Notes" at bounding box center [1124, 230] width 52 height 23
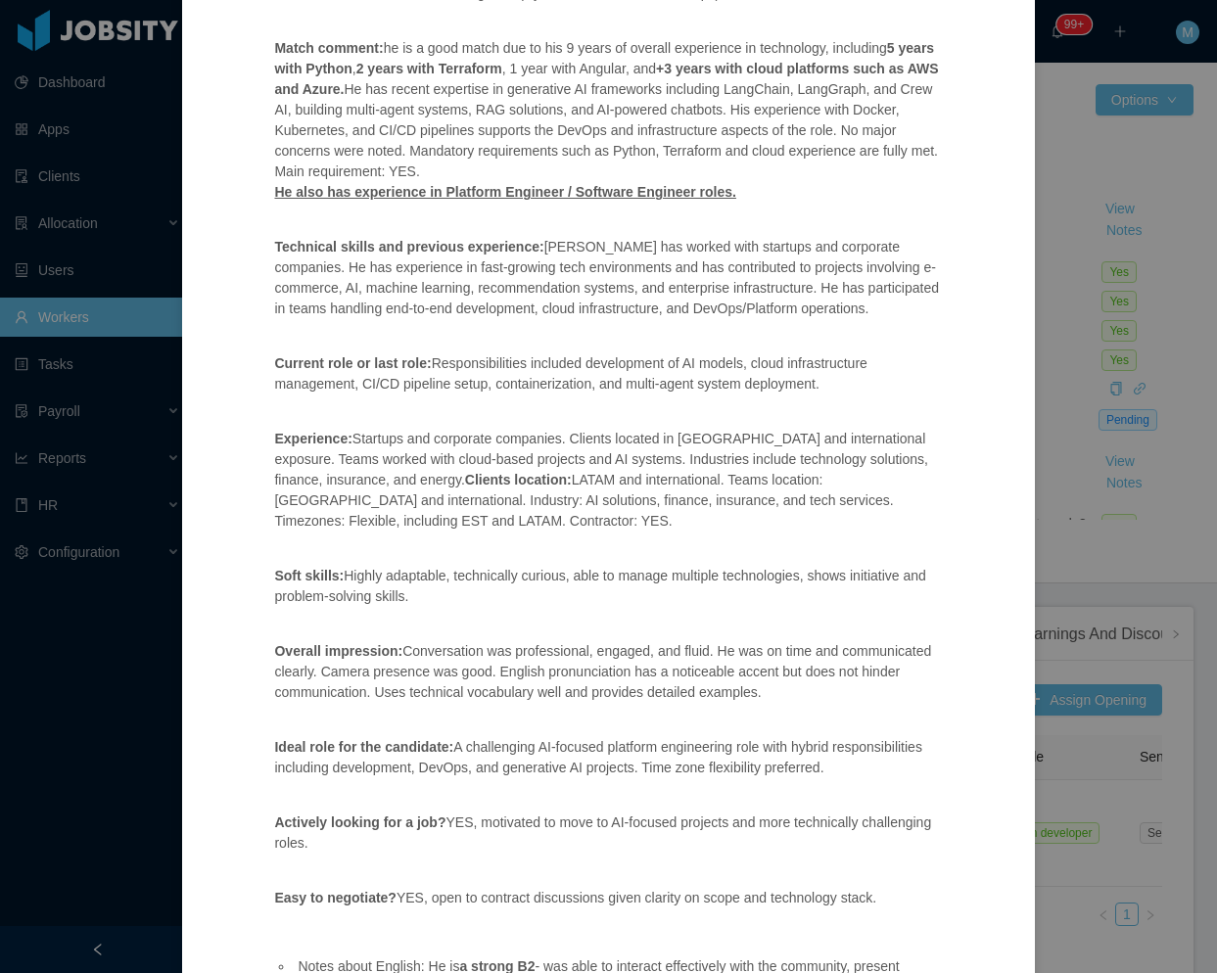
scroll to position [444, 0]
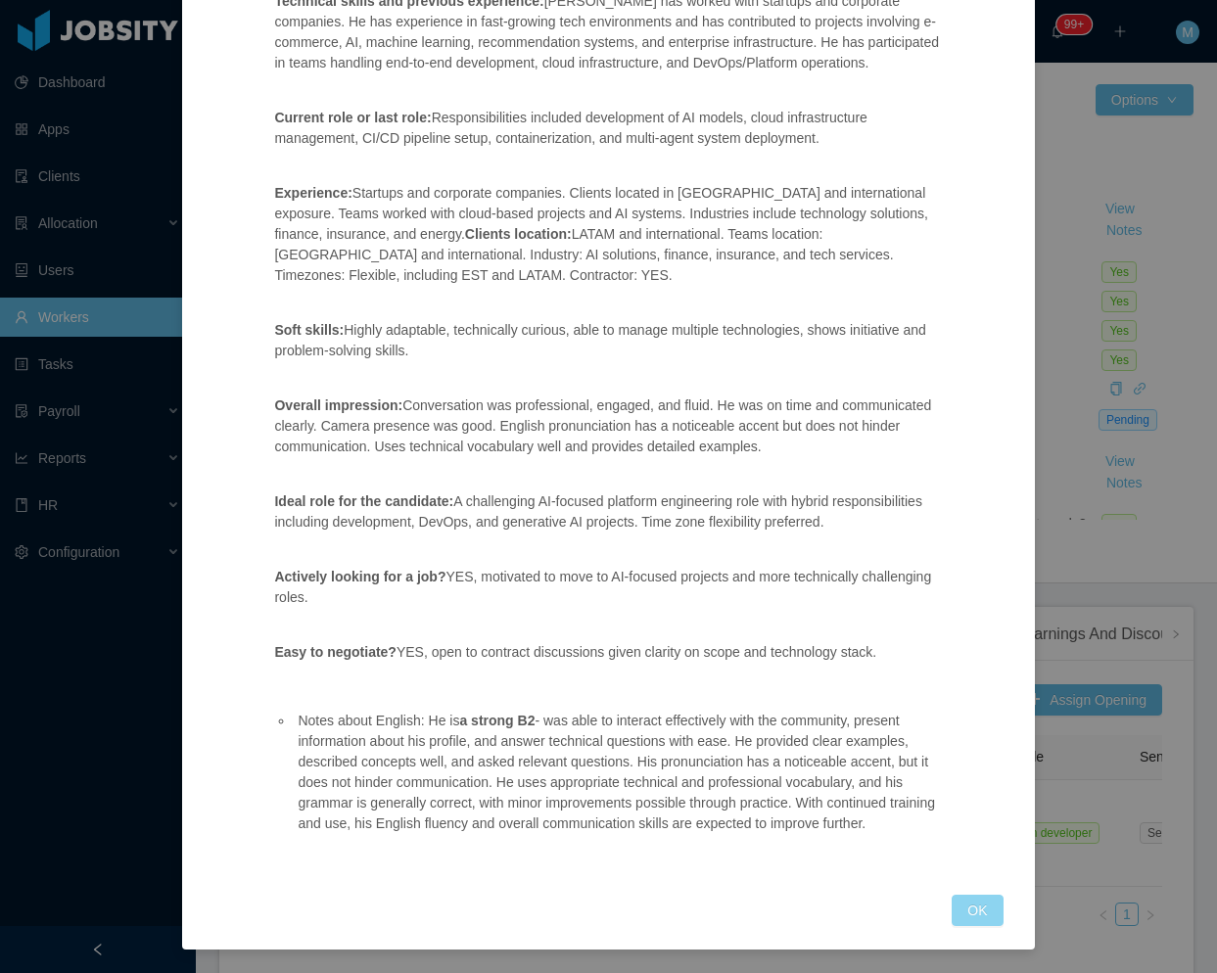
click at [982, 912] on button "OK" at bounding box center [976, 910] width 51 height 31
